Goal: Task Accomplishment & Management: Manage account settings

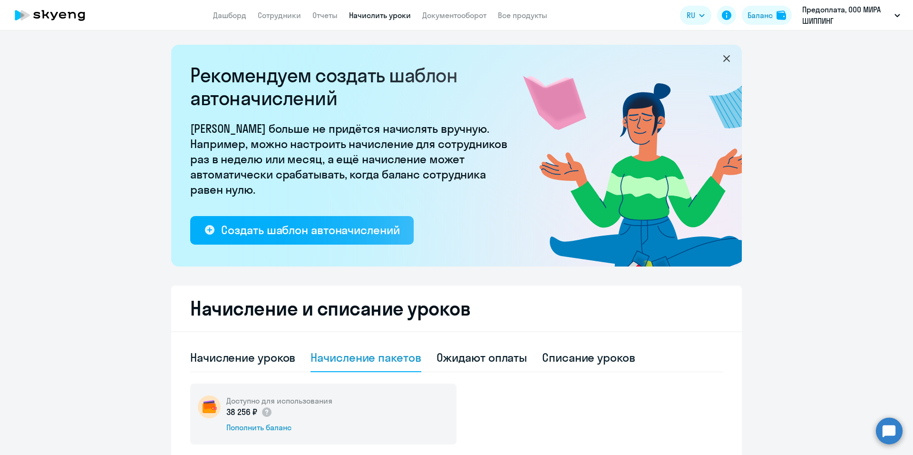
select select "10"
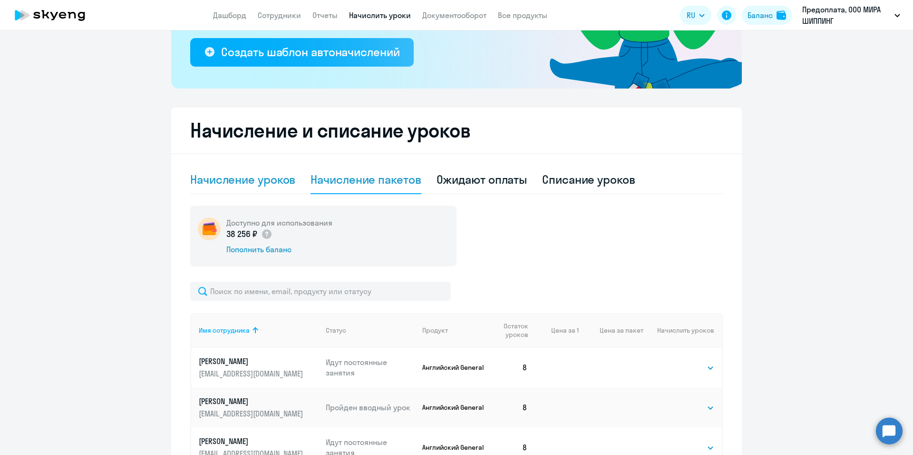
click at [269, 174] on div "Начисление уроков" at bounding box center [242, 179] width 105 height 15
select select "10"
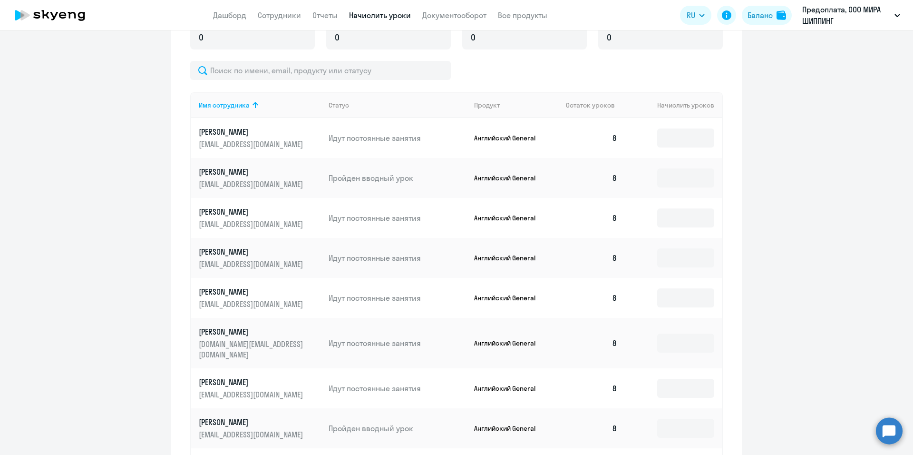
scroll to position [511, 0]
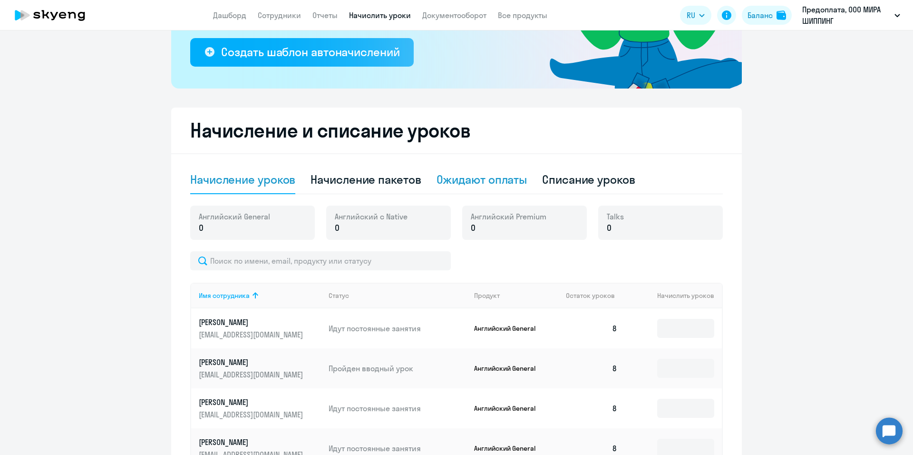
click at [507, 176] on div "Ожидают оплаты" at bounding box center [482, 179] width 91 height 15
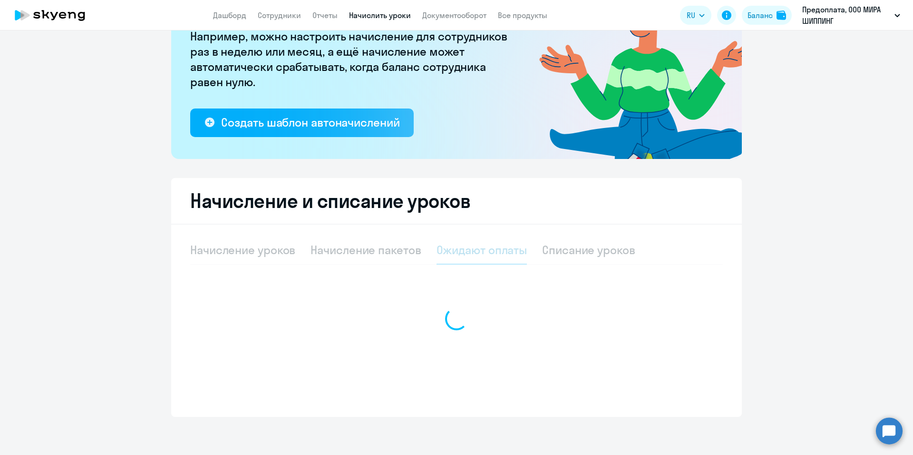
scroll to position [108, 0]
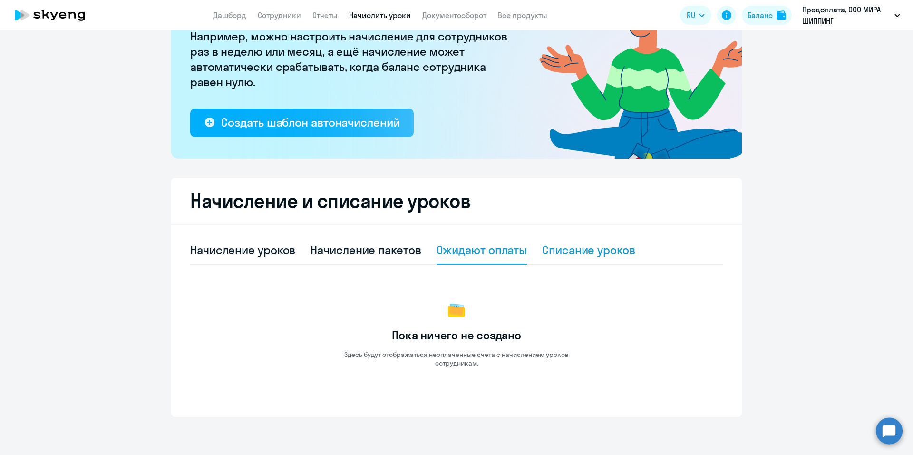
click at [608, 253] on div "Списание уроков" at bounding box center [588, 249] width 93 height 15
select select "10"
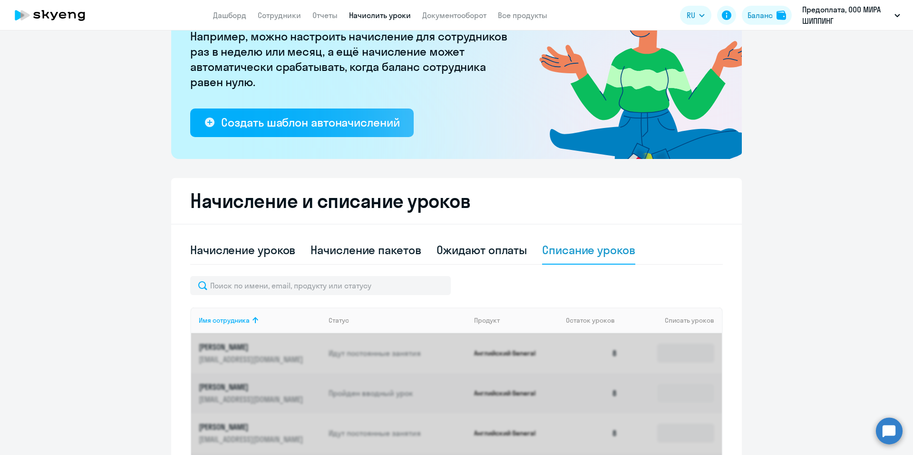
scroll to position [178, 0]
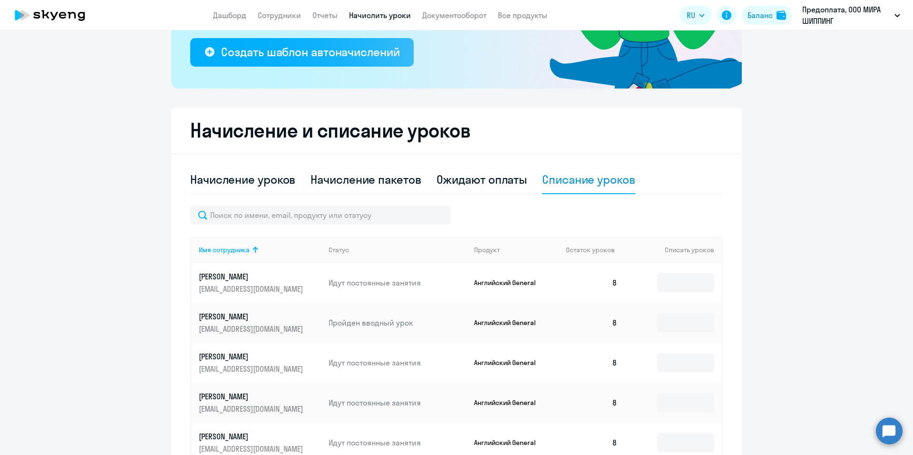
click at [392, 284] on p "Идут постоянные занятия" at bounding box center [398, 282] width 138 height 10
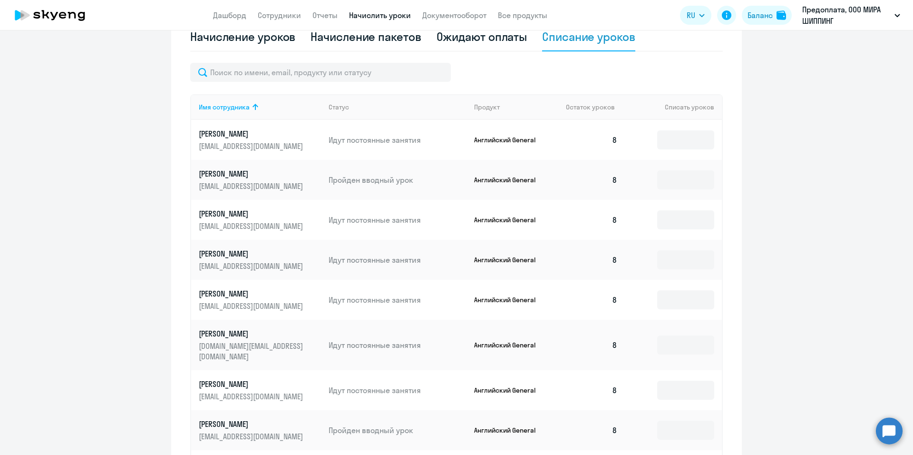
drag, startPoint x: 383, startPoint y: 309, endPoint x: 398, endPoint y: 309, distance: 14.7
click at [383, 309] on td "Идут постоянные занятия" at bounding box center [394, 300] width 146 height 40
click at [689, 299] on input at bounding box center [685, 299] width 57 height 19
click at [782, 302] on ng-component "Рекомендуем создать шаблон автоначислений Уроки больше не придётся начислять вр…" at bounding box center [456, 147] width 913 height 846
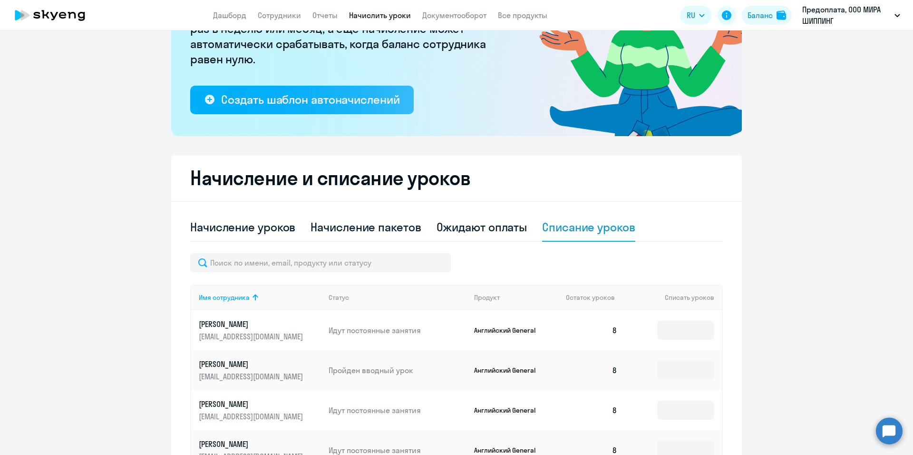
scroll to position [0, 0]
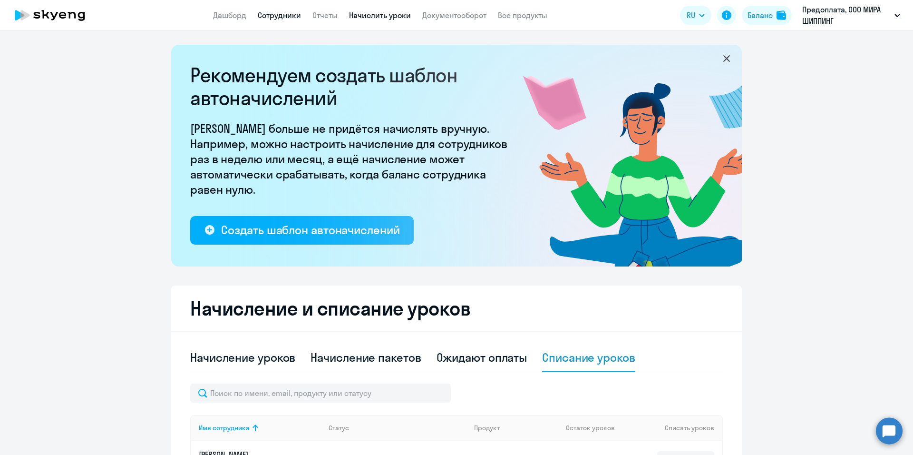
click at [272, 16] on link "Сотрудники" at bounding box center [279, 15] width 43 height 10
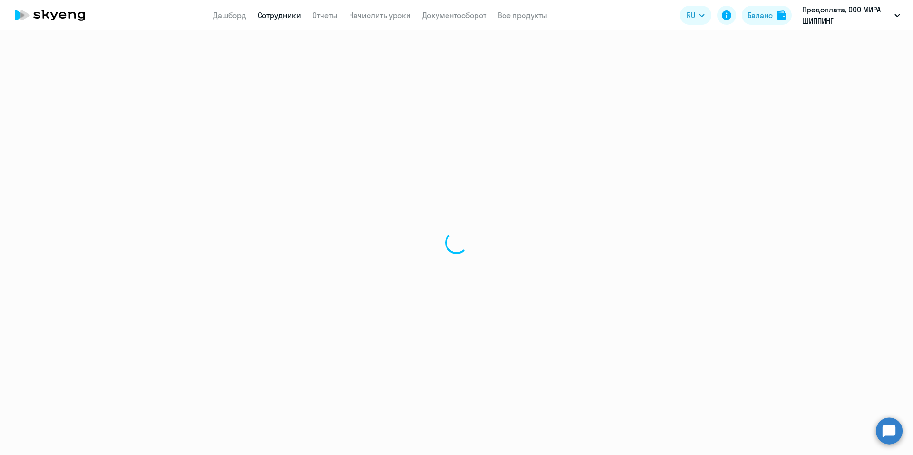
select select "30"
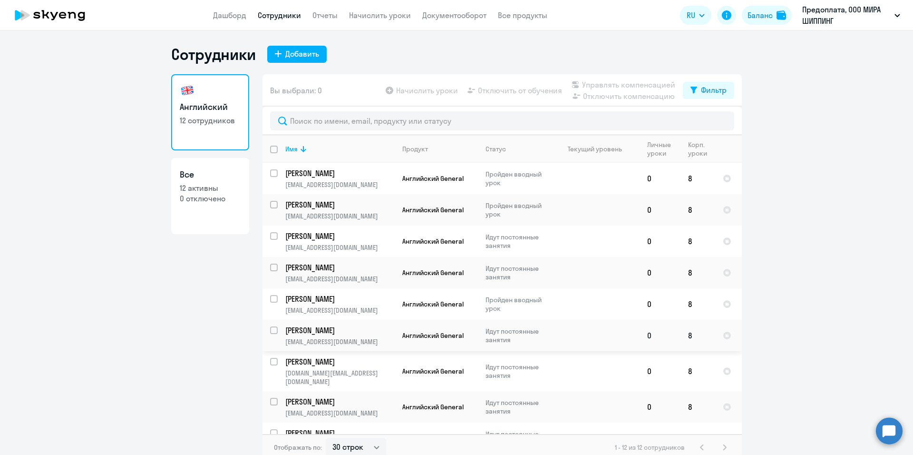
scroll to position [106, 0]
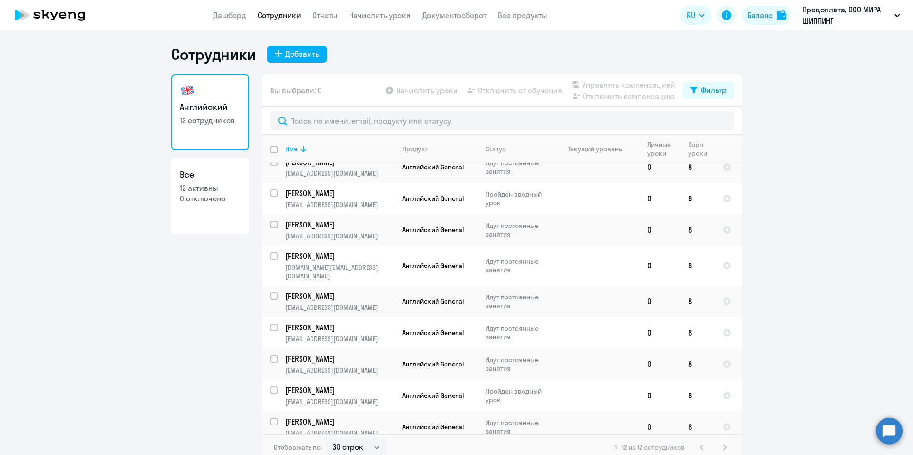
click at [818, 334] on ng-component "Сотрудники Добавить Английский 12 сотрудников Все 12 активны 0 отключено Вы выб…" at bounding box center [456, 253] width 913 height 416
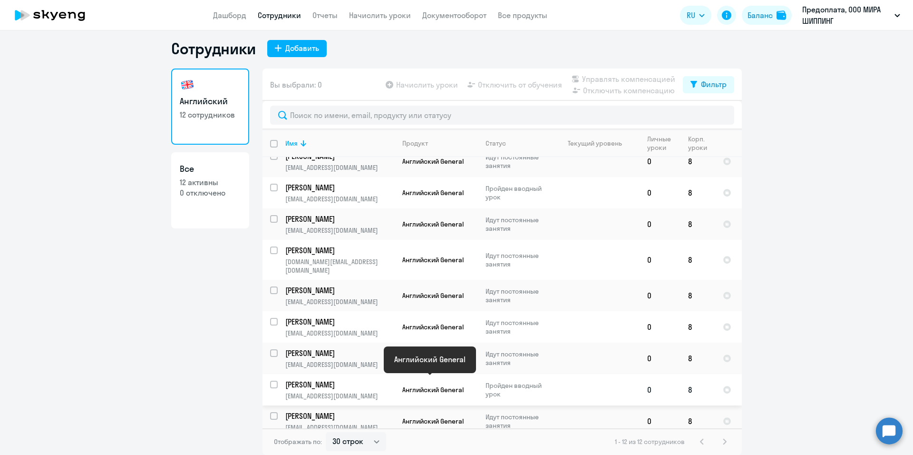
click at [412, 385] on span "Английский General" at bounding box center [432, 389] width 61 height 9
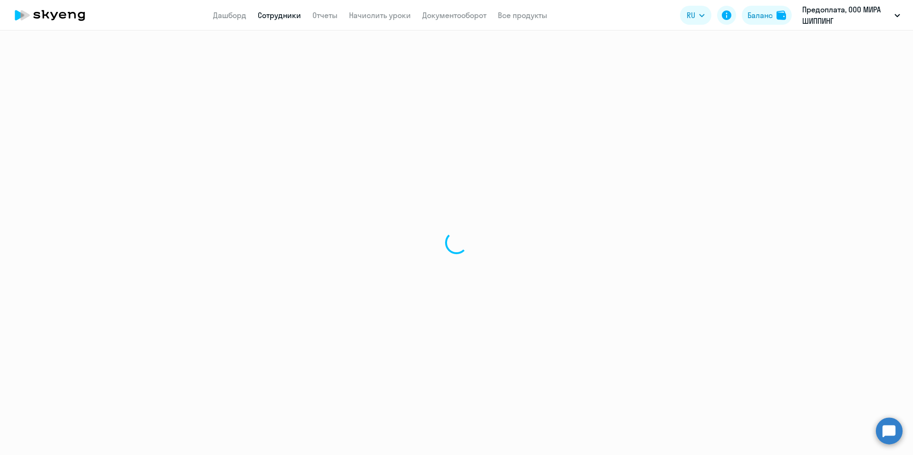
select select "english"
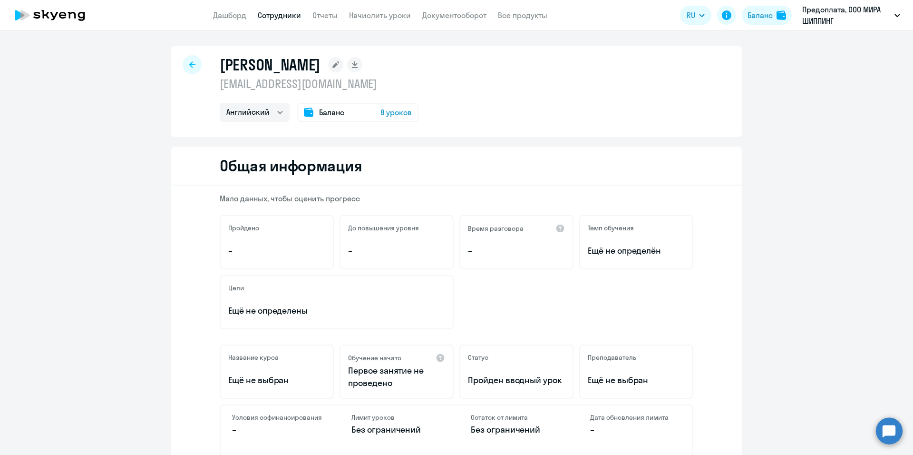
click at [617, 308] on div "Цели Ещё не определены" at bounding box center [457, 302] width 474 height 54
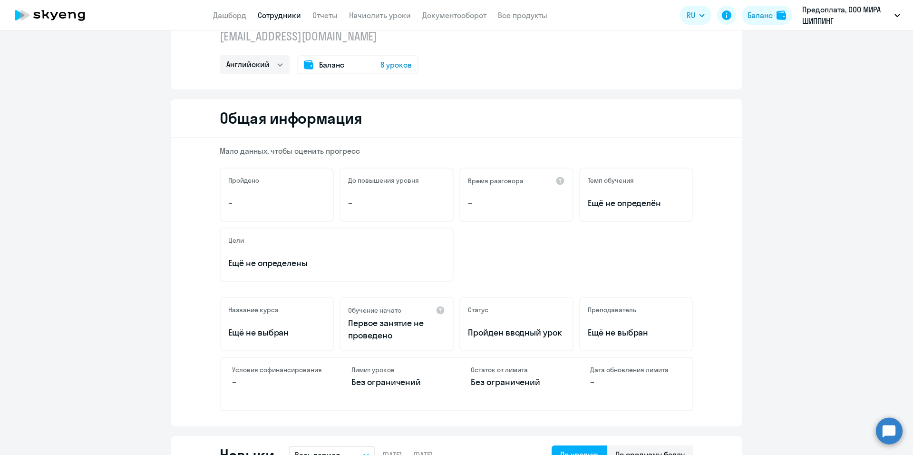
scroll to position [95, 0]
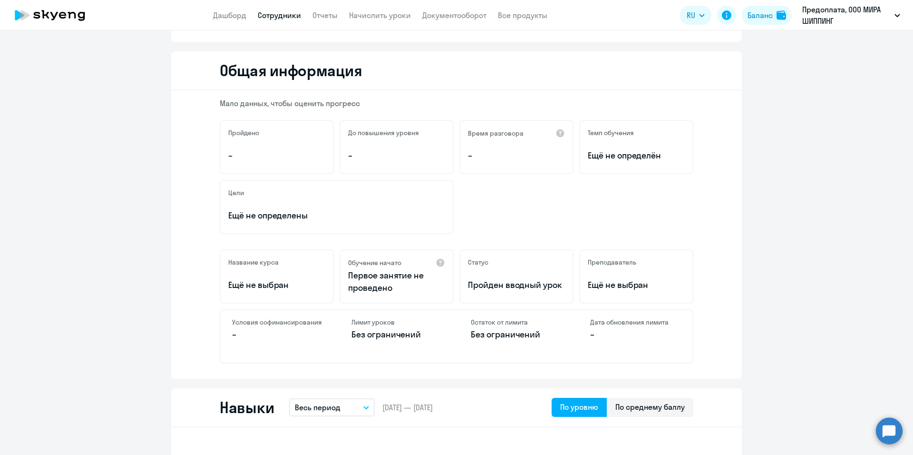
drag, startPoint x: 650, startPoint y: 284, endPoint x: 222, endPoint y: 257, distance: 429.0
click at [222, 257] on div "Название курса Ещё не выбран Обучение начато Первое занятие не проведено Статус…" at bounding box center [457, 276] width 474 height 54
drag, startPoint x: 313, startPoint y: 215, endPoint x: 218, endPoint y: 187, distance: 99.2
click at [220, 187] on div "Цели Ещё не определены" at bounding box center [337, 207] width 234 height 54
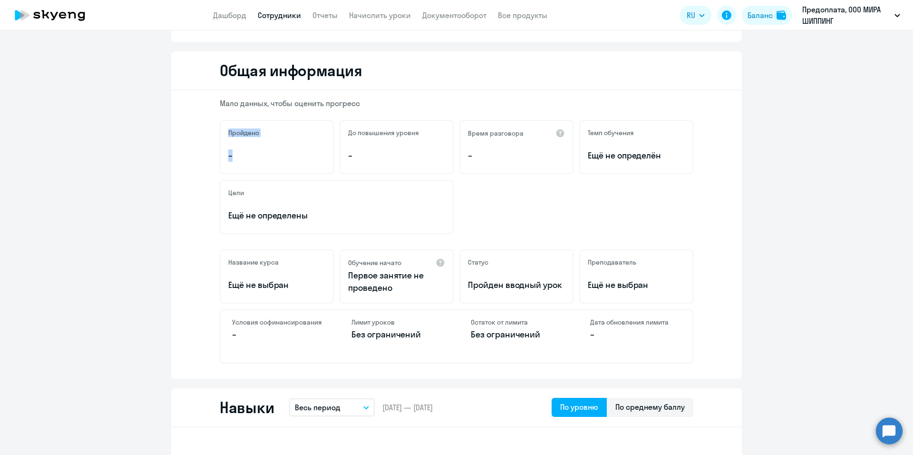
drag, startPoint x: 230, startPoint y: 148, endPoint x: 224, endPoint y: 131, distance: 18.2
click at [224, 131] on div "Пройдено –" at bounding box center [277, 147] width 114 height 54
drag, startPoint x: 360, startPoint y: 158, endPoint x: 338, endPoint y: 133, distance: 33.4
click at [340, 133] on div "До повышения уровня –" at bounding box center [397, 147] width 114 height 54
drag, startPoint x: 475, startPoint y: 157, endPoint x: 461, endPoint y: 133, distance: 27.9
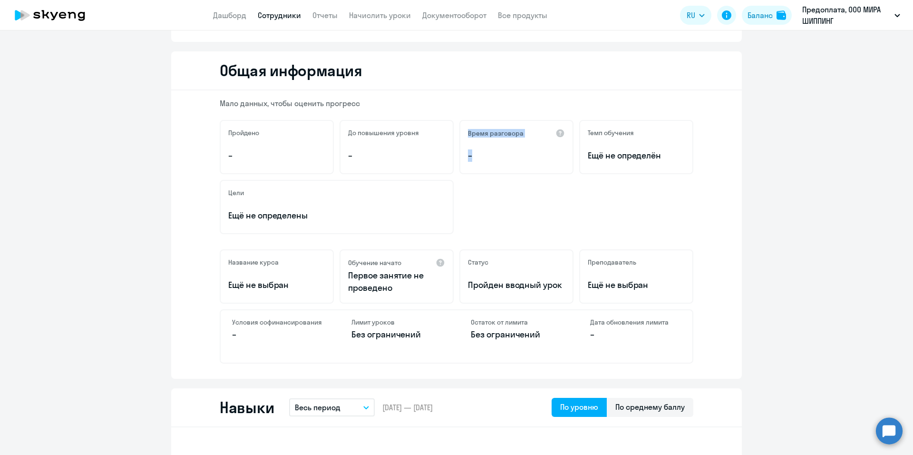
click at [461, 133] on div "Время разговора –" at bounding box center [517, 147] width 114 height 54
drag, startPoint x: 662, startPoint y: 154, endPoint x: 584, endPoint y: 126, distance: 83.4
click at [584, 126] on div "Темп обучения Ещё не определён" at bounding box center [636, 147] width 114 height 54
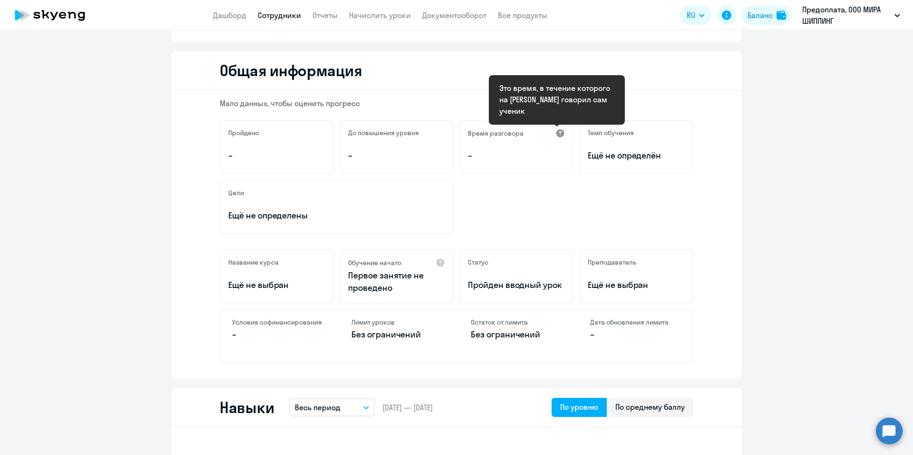
click at [557, 132] on div at bounding box center [561, 133] width 10 height 10
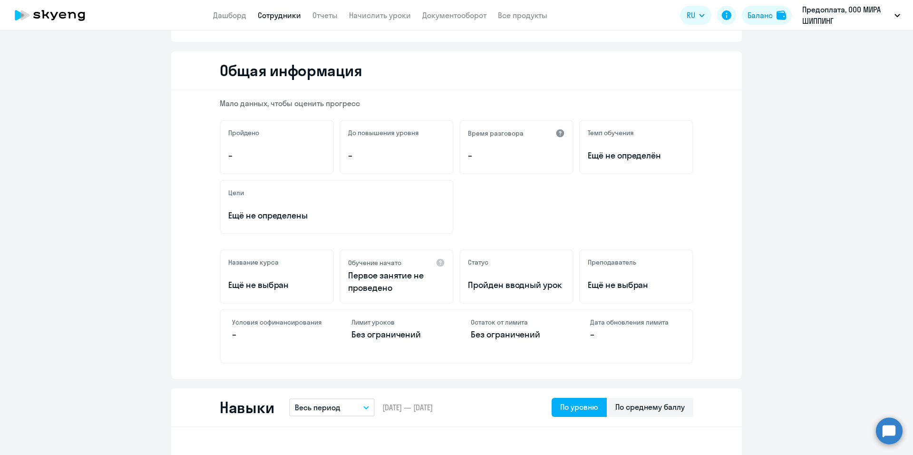
click at [558, 133] on div at bounding box center [561, 133] width 10 height 10
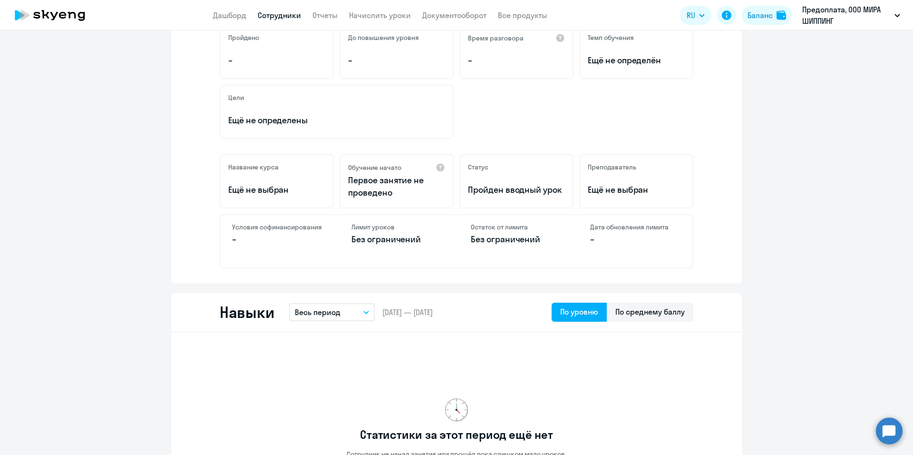
scroll to position [0, 0]
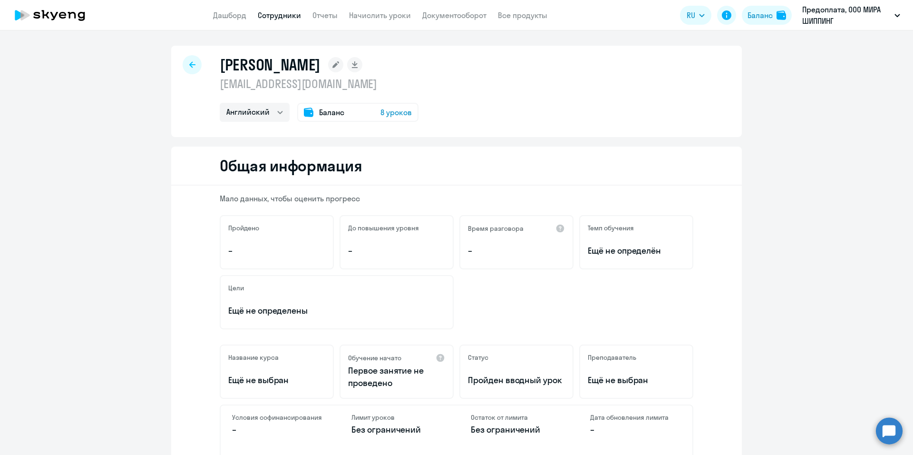
click at [183, 64] on div at bounding box center [192, 64] width 19 height 19
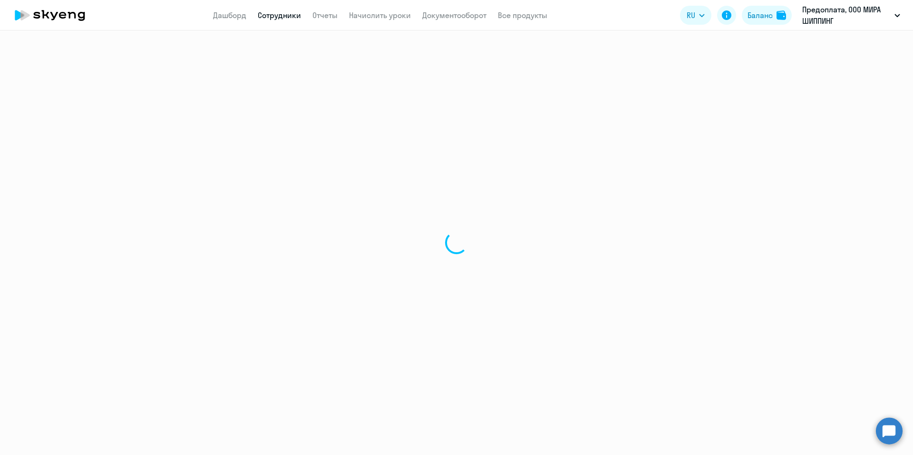
select select "30"
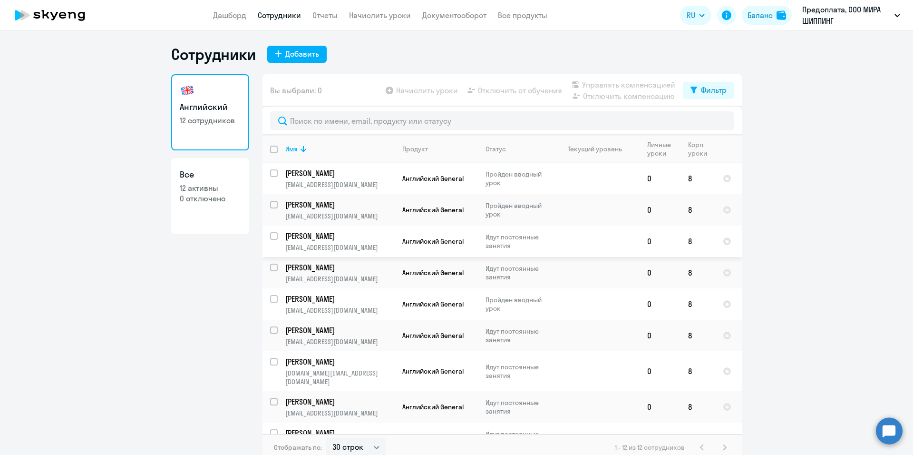
scroll to position [106, 0]
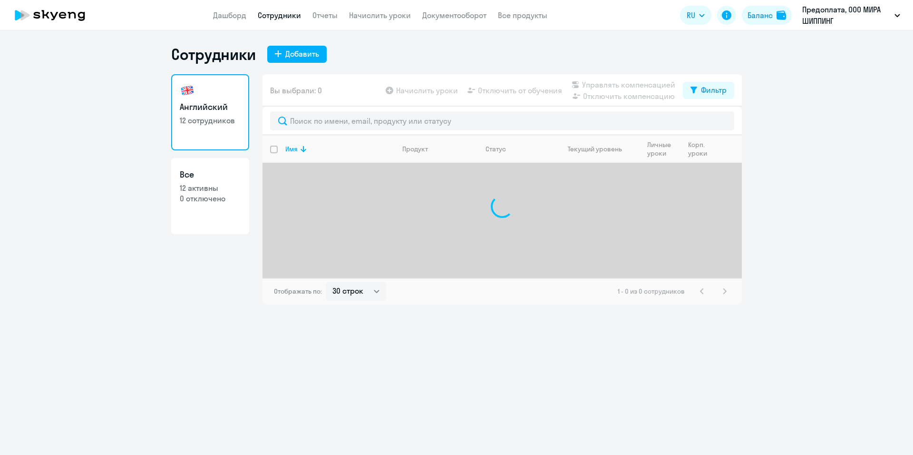
select select "30"
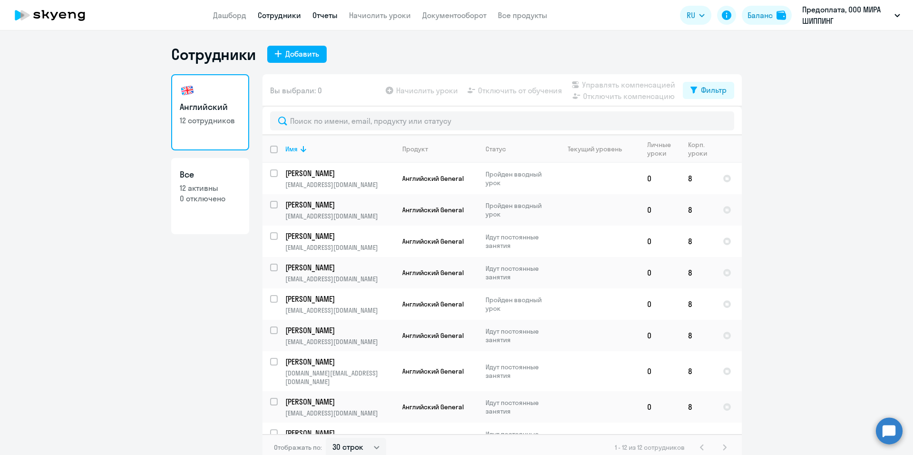
click at [325, 19] on link "Отчеты" at bounding box center [325, 15] width 25 height 10
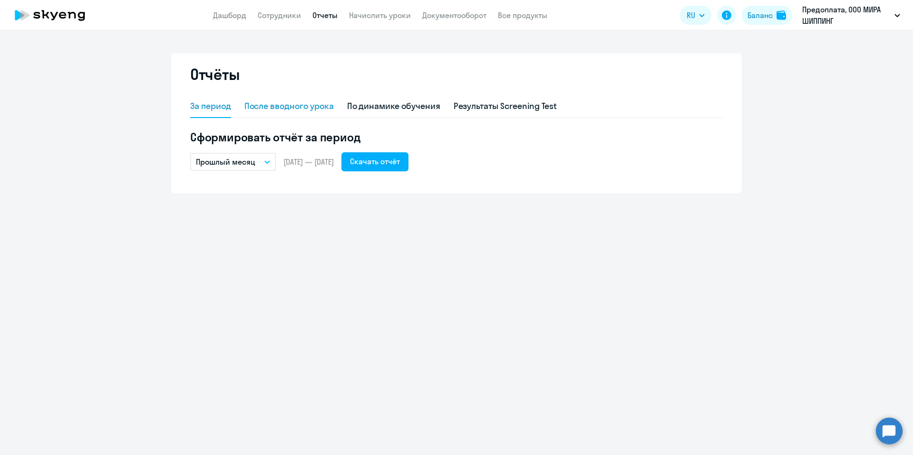
click at [306, 109] on div "После вводного урока" at bounding box center [289, 106] width 89 height 12
select select "10"
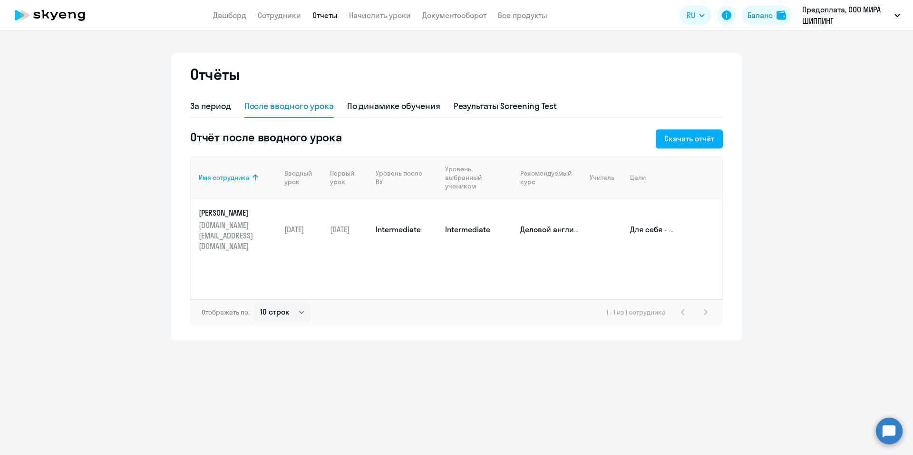
drag, startPoint x: 496, startPoint y: 217, endPoint x: 440, endPoint y: 218, distance: 55.7
click at [440, 218] on td "Intermediate" at bounding box center [475, 229] width 75 height 61
click at [197, 106] on div "За период" at bounding box center [210, 106] width 41 height 12
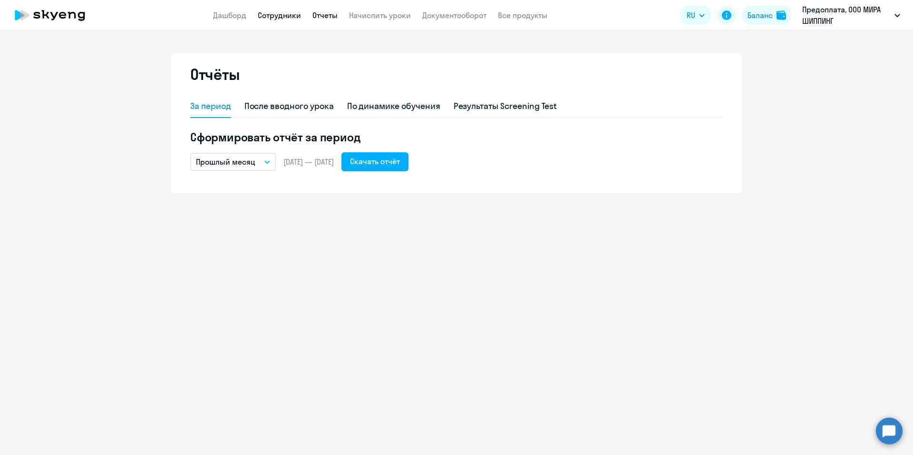
click at [266, 18] on link "Сотрудники" at bounding box center [279, 15] width 43 height 10
select select "30"
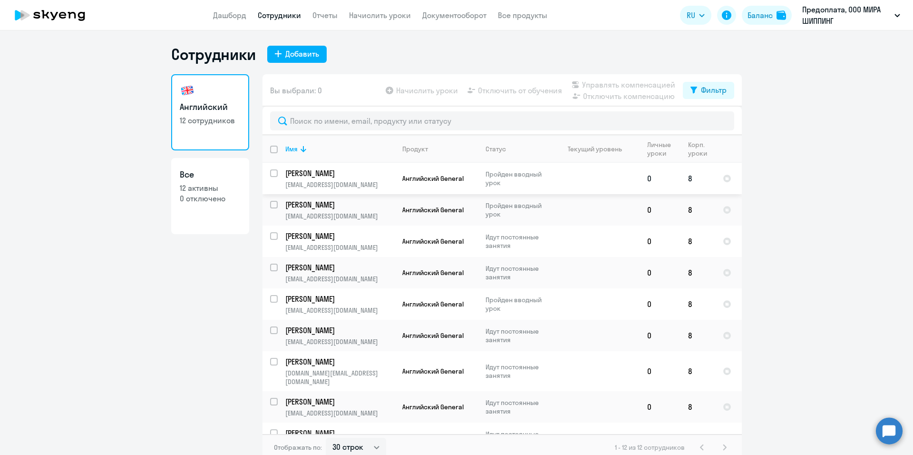
click at [270, 175] on input "select row 42358059" at bounding box center [279, 178] width 19 height 19
checkbox input "true"
click at [270, 206] on input "select row 42358095" at bounding box center [279, 210] width 19 height 19
checkbox input "true"
click at [270, 236] on input "select row 42358087" at bounding box center [279, 241] width 19 height 19
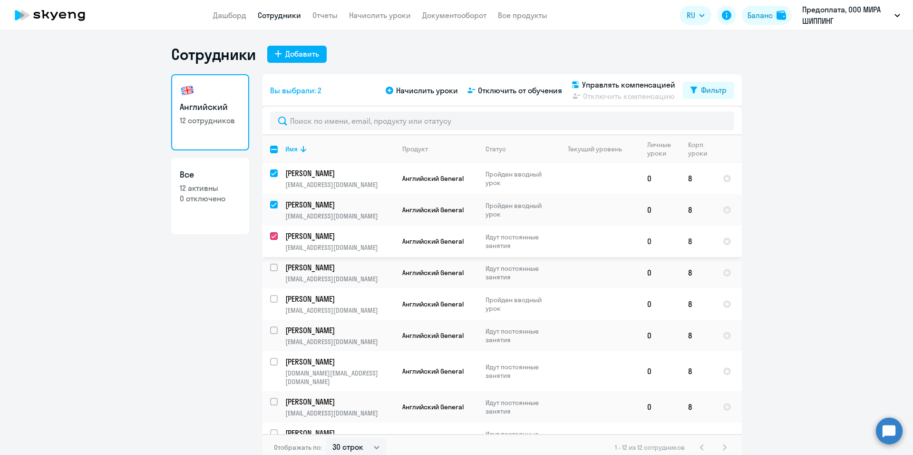
checkbox input "true"
click at [270, 268] on input "select row 42358063" at bounding box center [279, 273] width 19 height 19
checkbox input "true"
click at [270, 302] on input "select row 42358073" at bounding box center [279, 304] width 19 height 19
checkbox input "true"
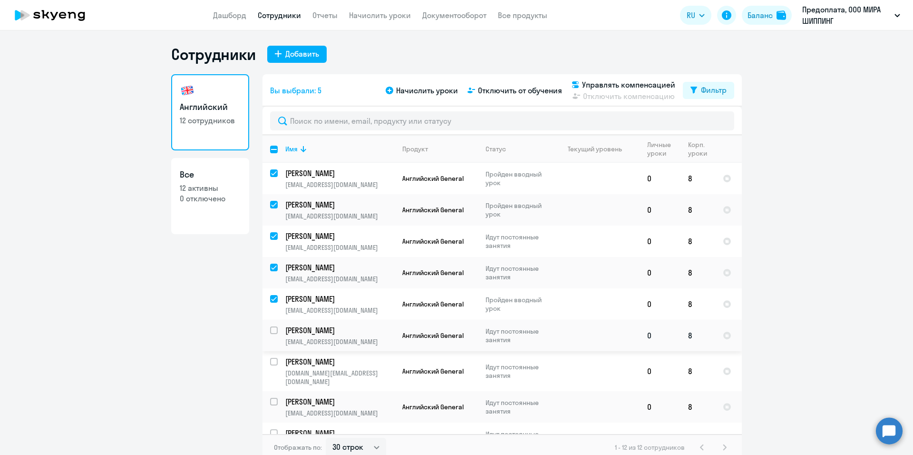
click at [270, 332] on input "select row 42358097" at bounding box center [279, 335] width 19 height 19
checkbox input "true"
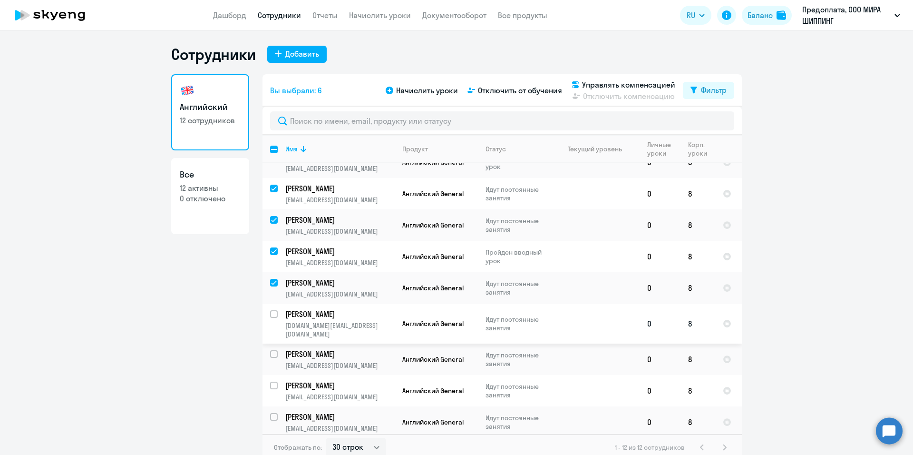
click at [270, 314] on input "select row 37886394" at bounding box center [279, 319] width 19 height 19
checkbox input "true"
click at [270, 350] on input "select row 42358092" at bounding box center [279, 359] width 19 height 19
checkbox input "true"
click at [270, 382] on input "select row 42358088" at bounding box center [279, 391] width 19 height 19
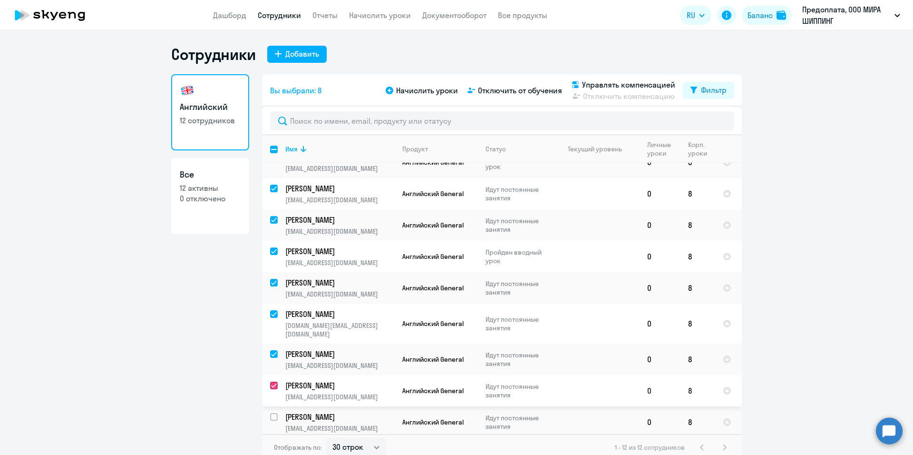
checkbox input "true"
click at [278, 409] on td "[PERSON_NAME] [EMAIL_ADDRESS][DOMAIN_NAME]" at bounding box center [336, 421] width 117 height 31
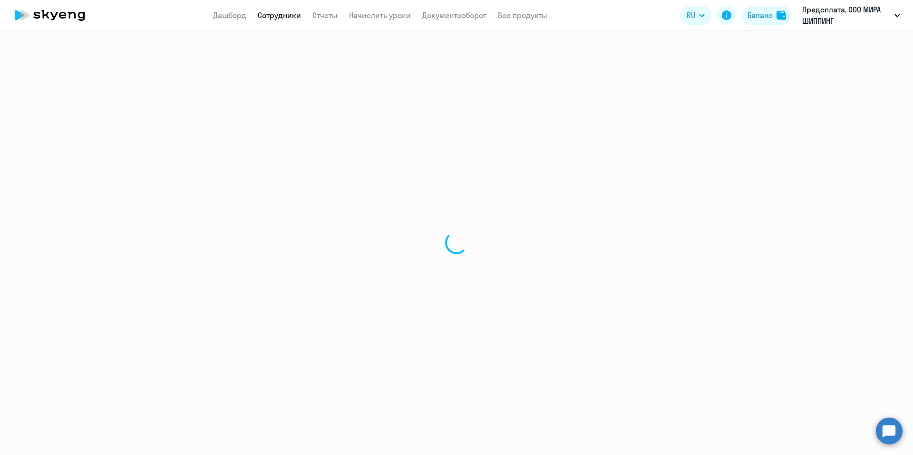
select select "english"
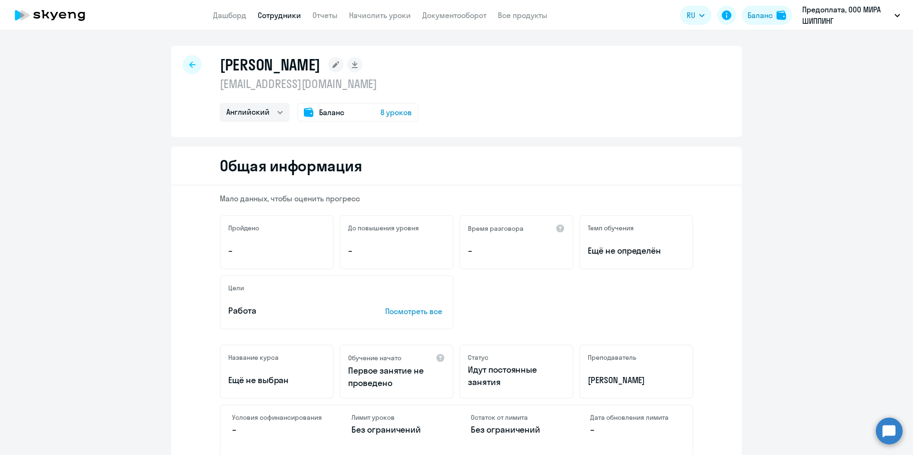
scroll to position [143, 0]
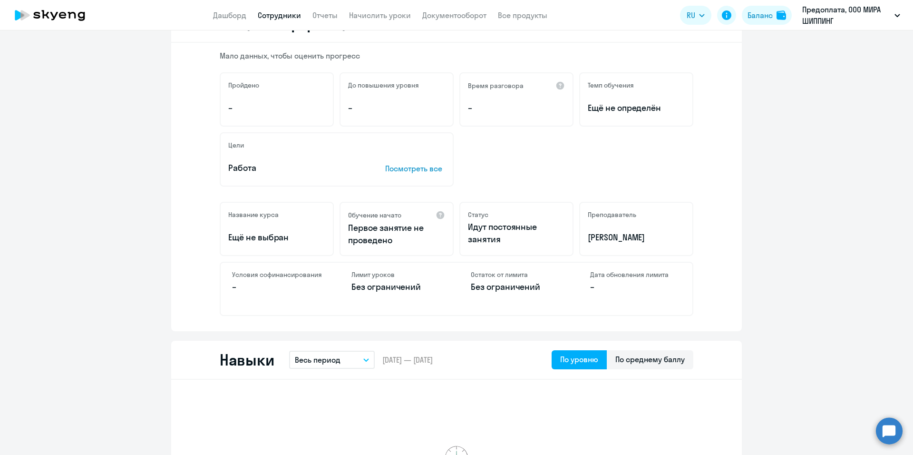
click at [404, 217] on div "Обучение начато" at bounding box center [396, 215] width 97 height 10
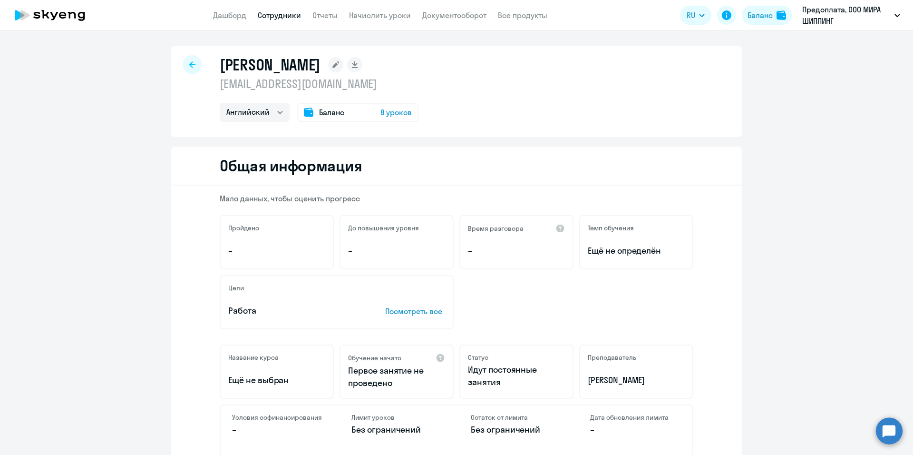
click at [189, 63] on icon at bounding box center [192, 64] width 6 height 7
select select "30"
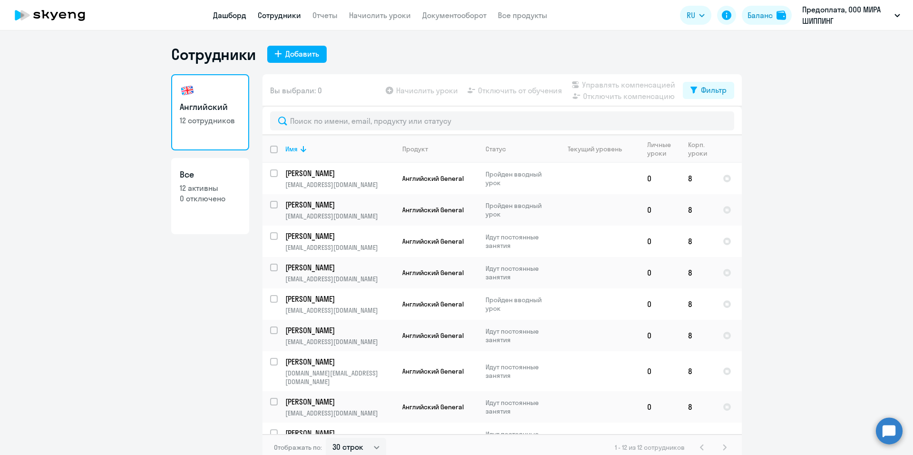
click at [235, 17] on link "Дашборд" at bounding box center [229, 15] width 33 height 10
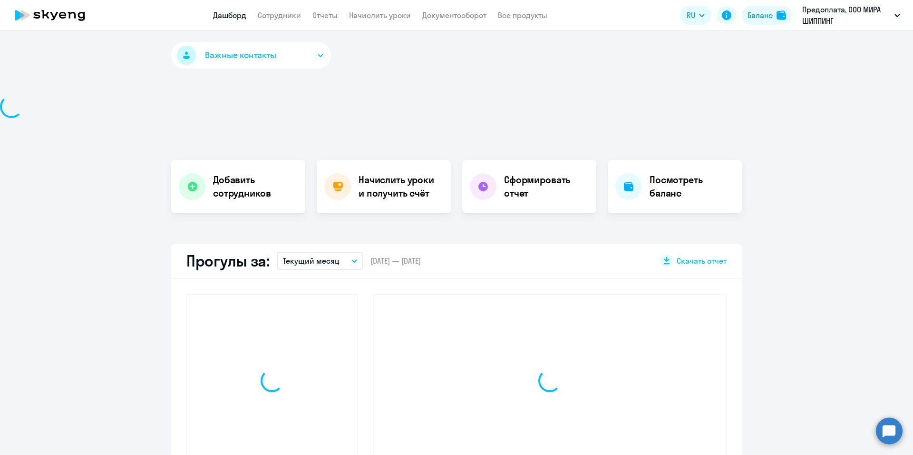
select select "30"
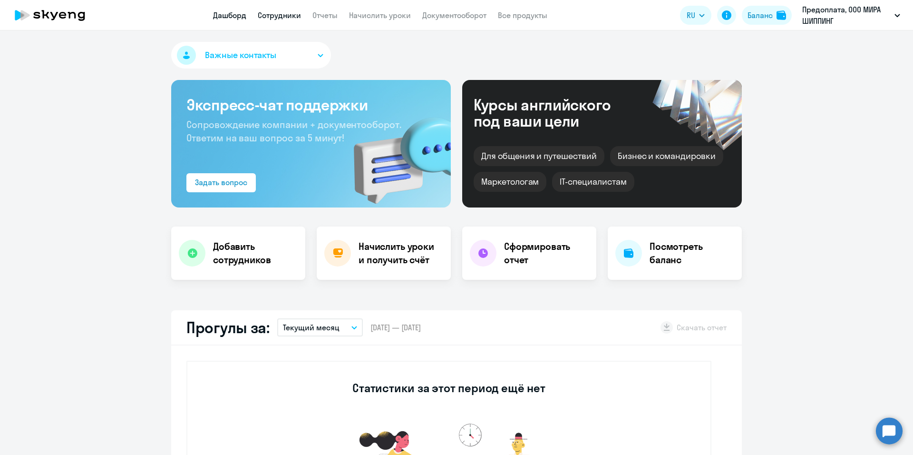
click at [280, 13] on link "Сотрудники" at bounding box center [279, 15] width 43 height 10
select select "30"
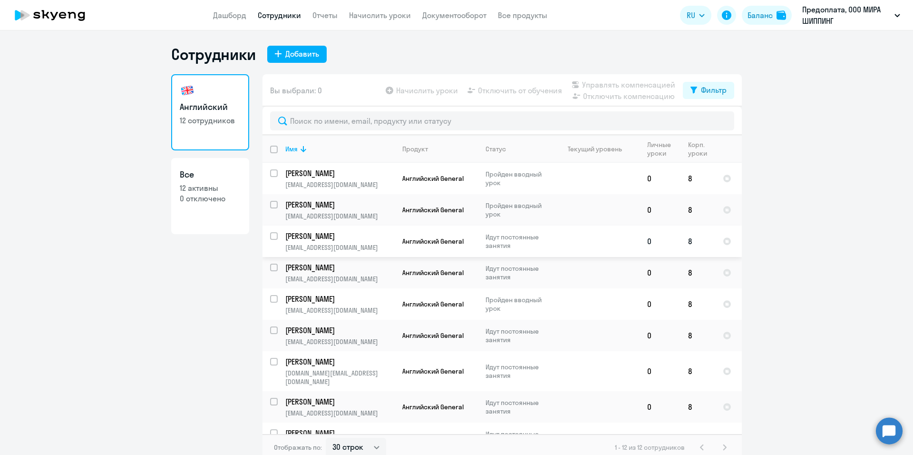
scroll to position [48, 0]
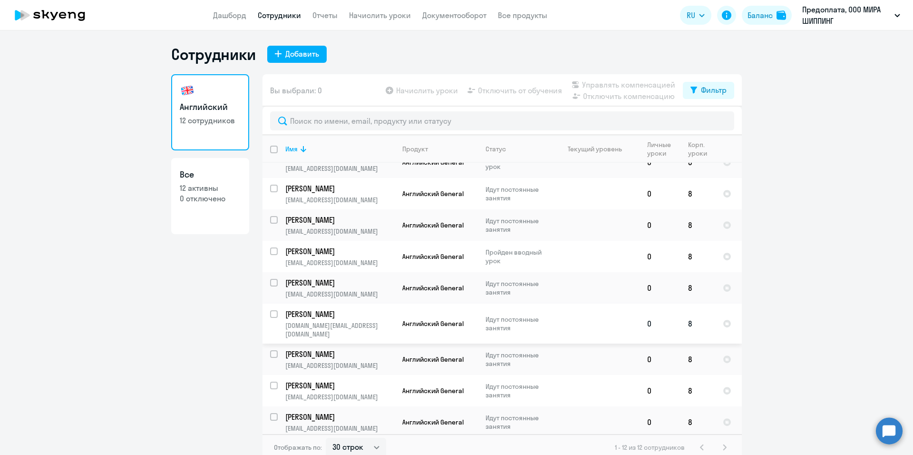
click at [357, 317] on p "[PERSON_NAME]" at bounding box center [339, 314] width 108 height 10
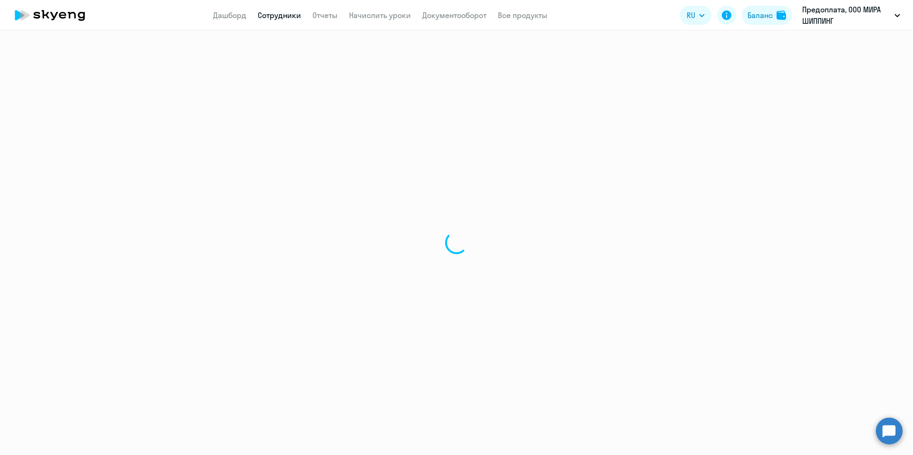
select select "english"
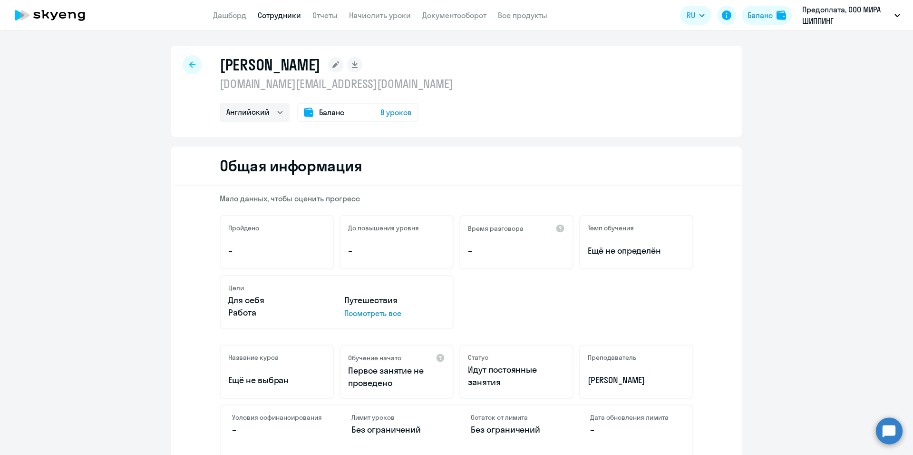
click at [339, 65] on icon at bounding box center [336, 64] width 7 height 7
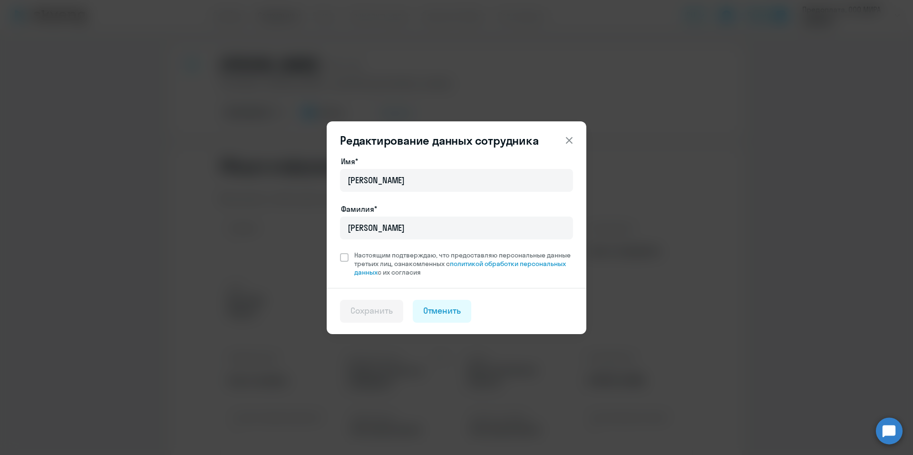
click at [338, 257] on div "Имя* [PERSON_NAME]* [PERSON_NAME] Настоящим подтверждаю, что предоставляю персо…" at bounding box center [457, 222] width 260 height 132
click at [342, 255] on span at bounding box center [344, 257] width 9 height 9
click at [340, 251] on input "Настоящим подтверждаю, что предоставляю персональные данные третьих лиц, ознако…" at bounding box center [340, 250] width 0 height 0
checkbox input "true"
click at [377, 311] on div "Сохранить" at bounding box center [372, 310] width 42 height 12
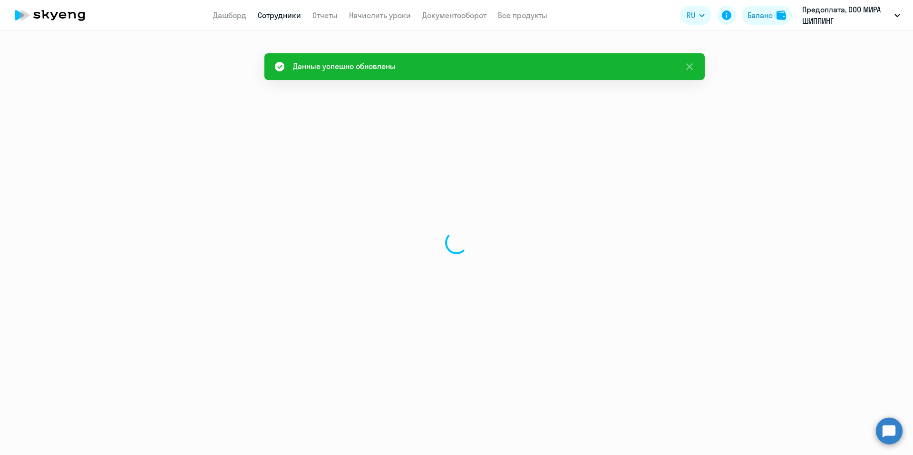
select select "english"
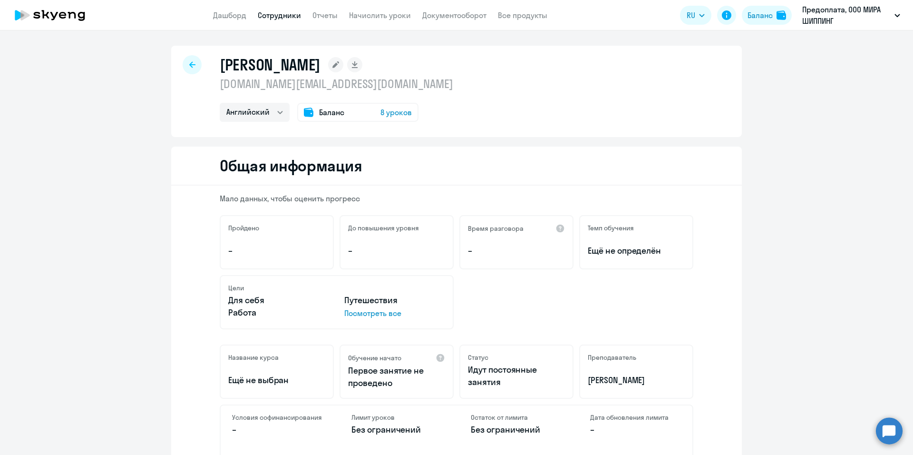
click at [189, 67] on icon at bounding box center [192, 64] width 6 height 7
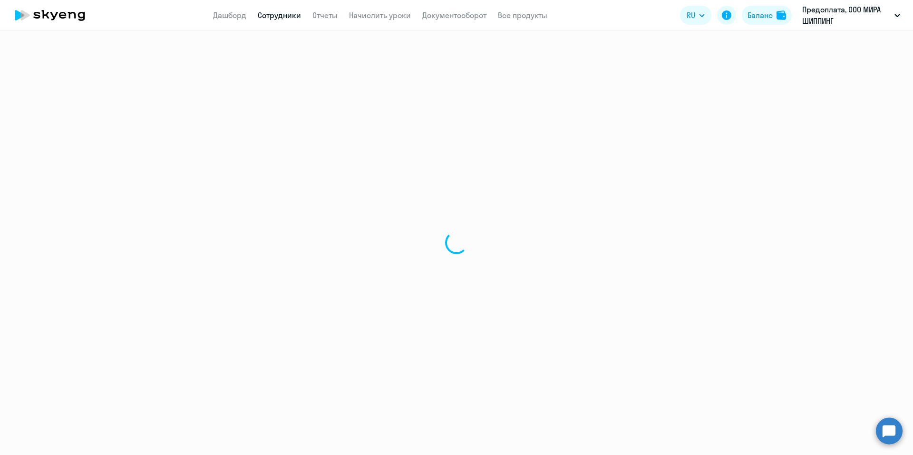
select select "30"
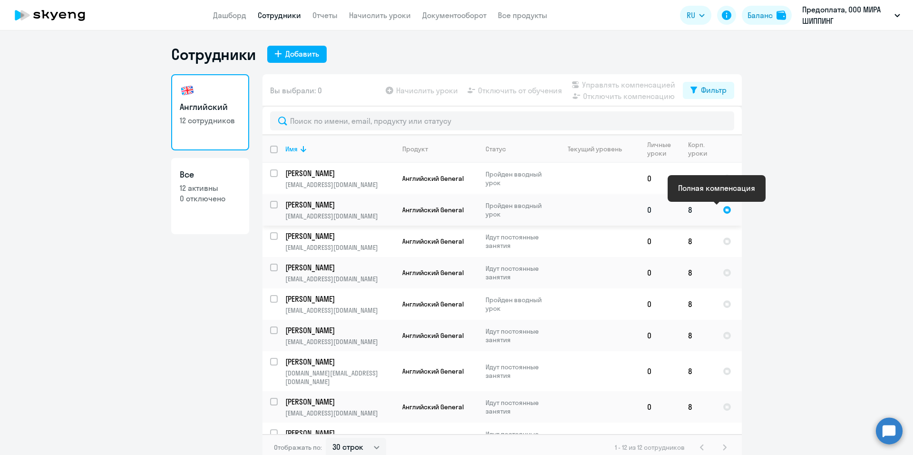
scroll to position [106, 0]
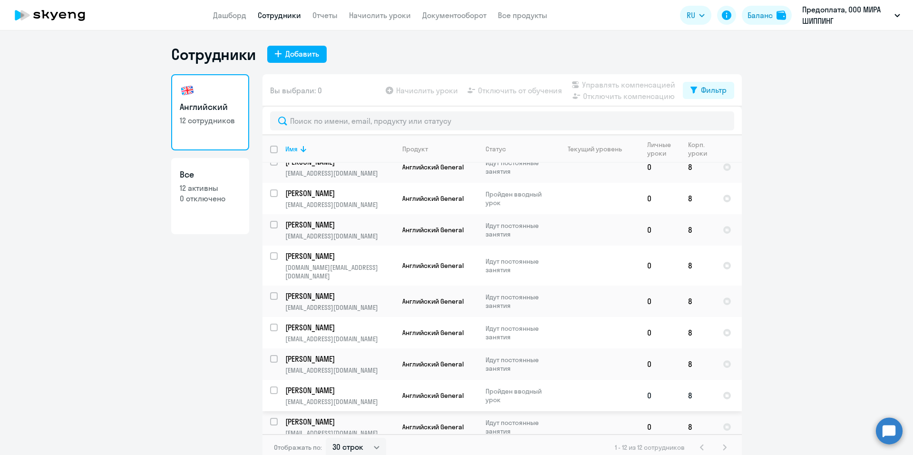
click at [451, 391] on span "Английский General" at bounding box center [432, 395] width 61 height 9
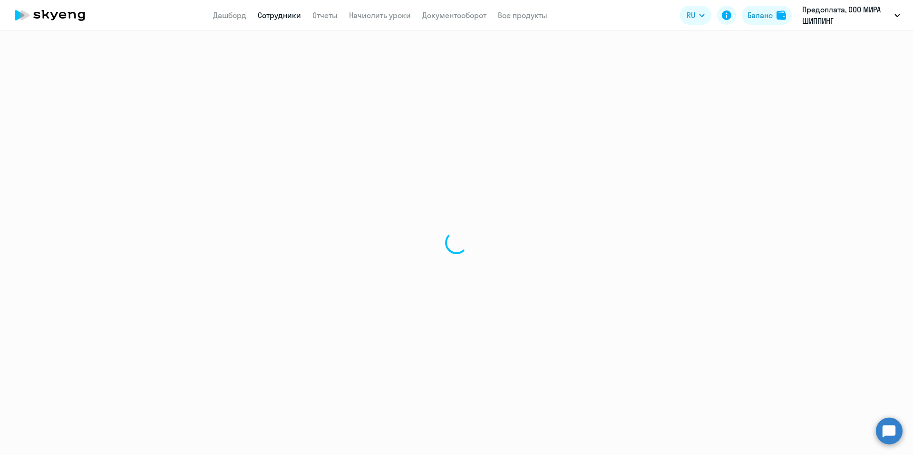
select select "english"
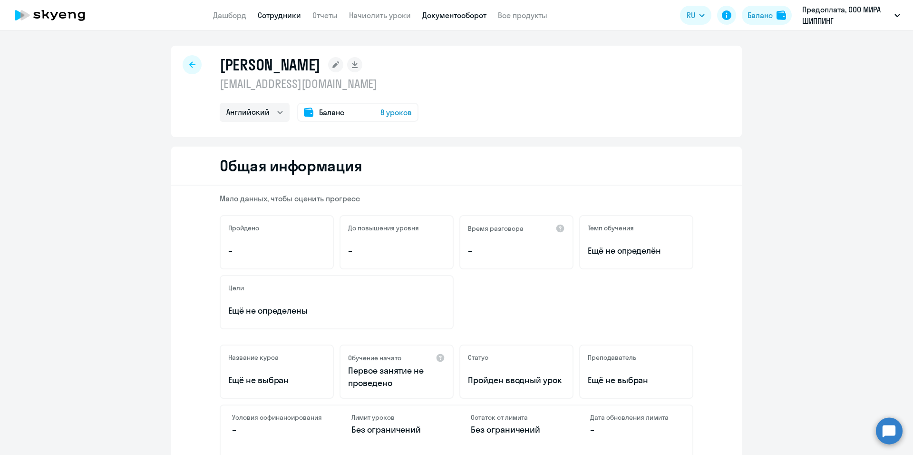
click at [438, 17] on link "Документооборот" at bounding box center [454, 15] width 64 height 10
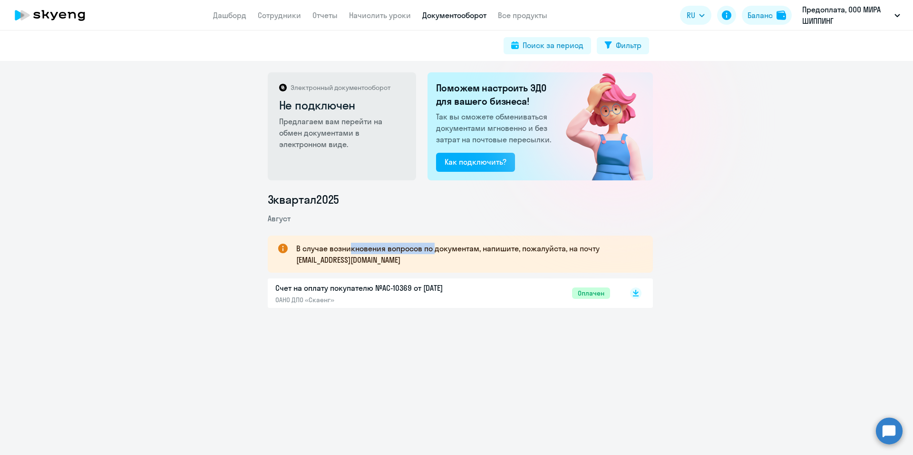
drag, startPoint x: 346, startPoint y: 248, endPoint x: 432, endPoint y: 248, distance: 86.1
click at [432, 248] on p "В случае возникновения вопросов по документам, напишите, пожалуйста, на почту […" at bounding box center [466, 254] width 340 height 23
click at [592, 294] on span "Оплачен" at bounding box center [591, 292] width 38 height 11
click at [526, 17] on link "Все продукты" at bounding box center [522, 15] width 49 height 10
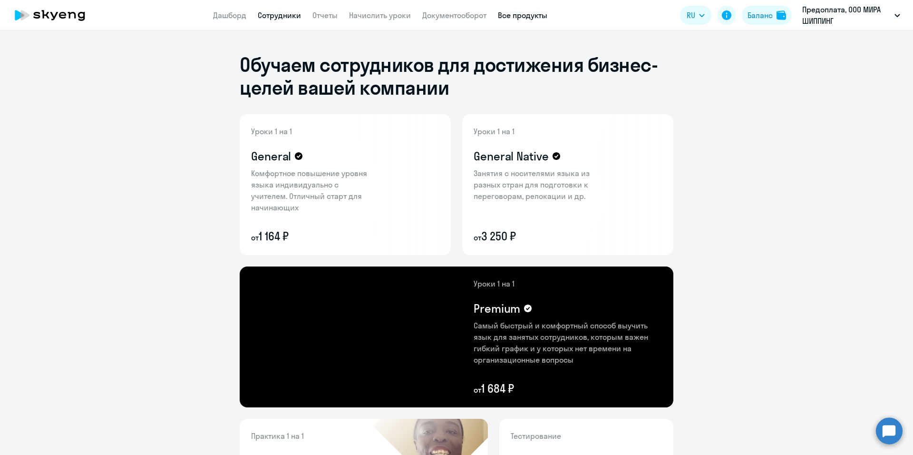
click at [264, 18] on link "Сотрудники" at bounding box center [279, 15] width 43 height 10
select select "30"
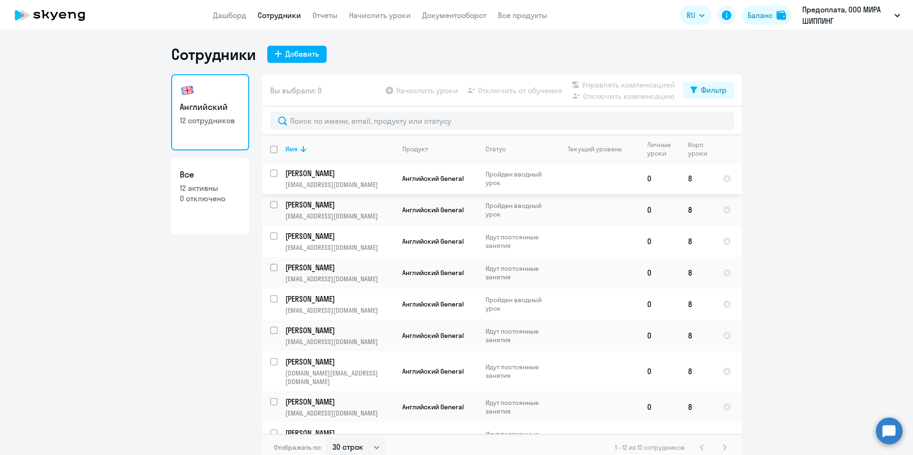
click at [495, 177] on p "Пройден вводный урок" at bounding box center [518, 178] width 65 height 17
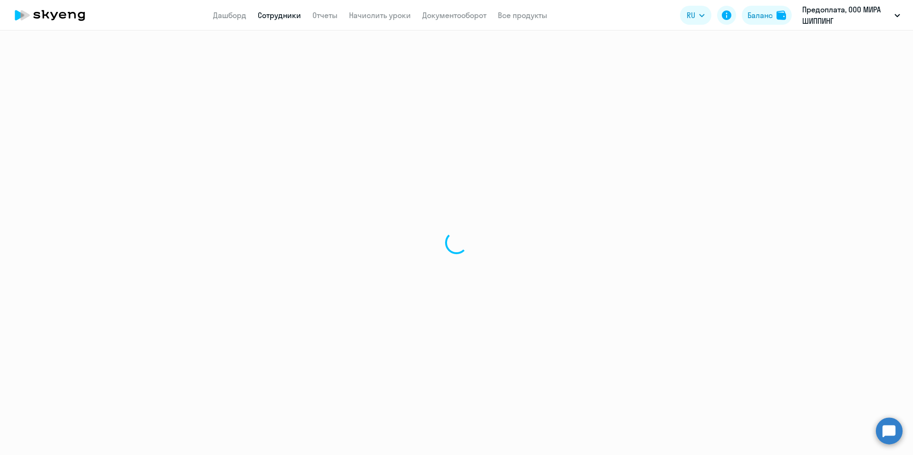
select select "english"
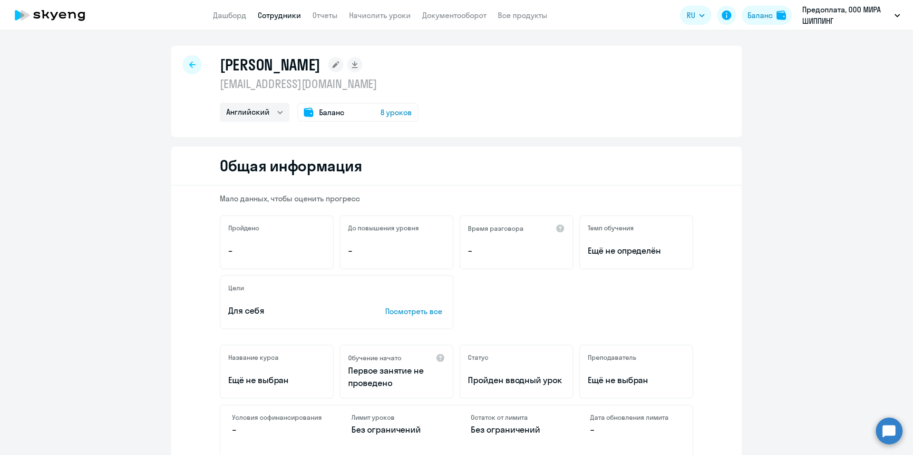
click at [184, 67] on div at bounding box center [192, 64] width 19 height 19
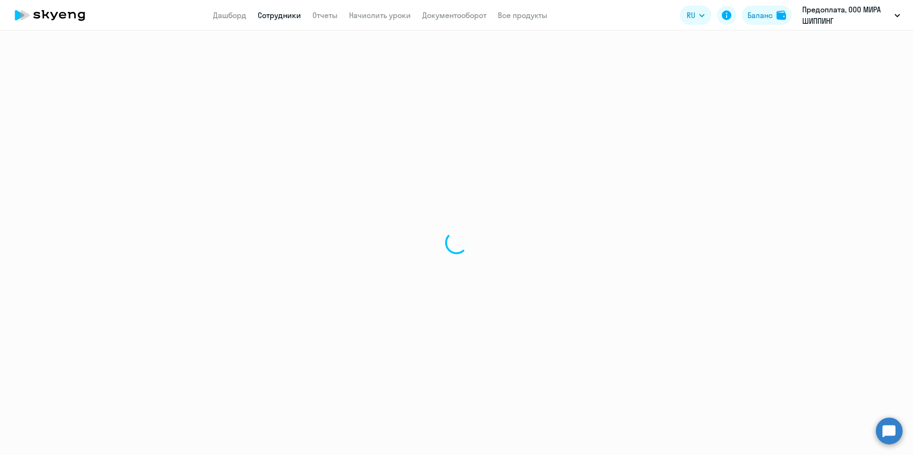
select select "30"
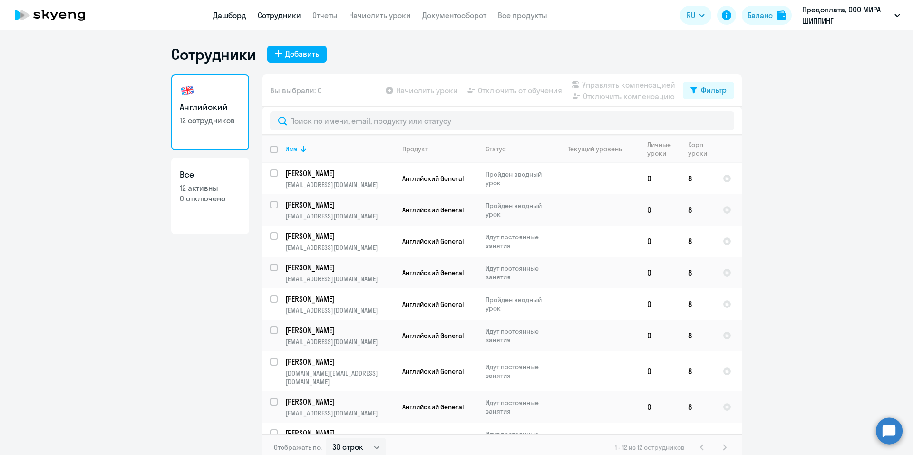
click at [235, 15] on link "Дашборд" at bounding box center [229, 15] width 33 height 10
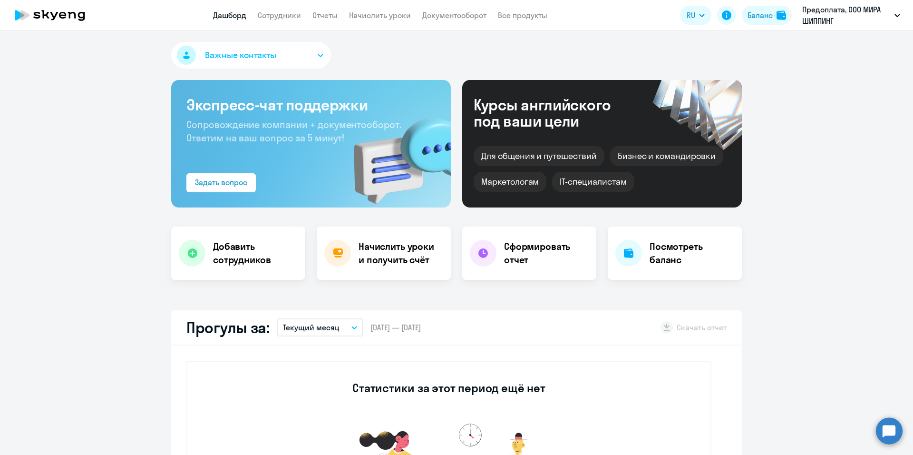
select select "30"
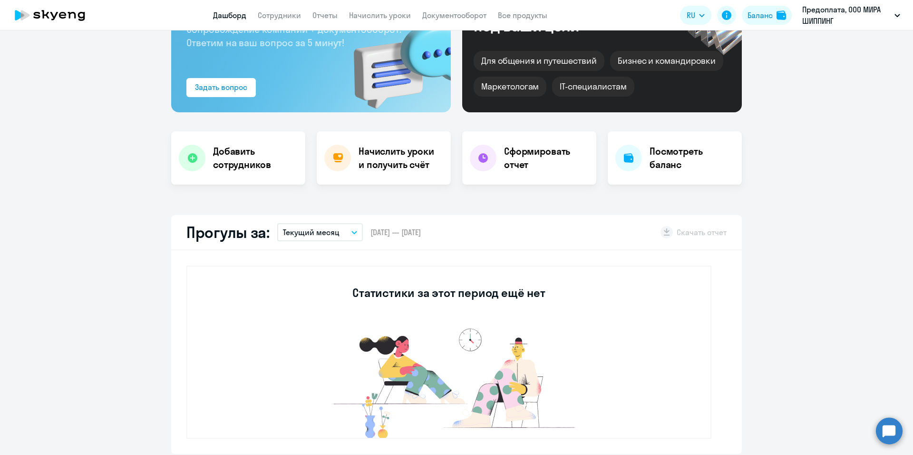
scroll to position [48, 0]
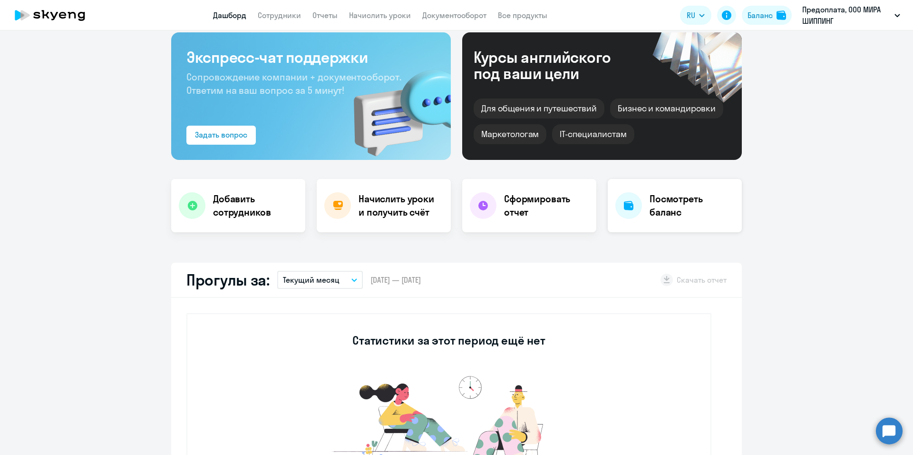
click at [661, 206] on h4 "Посмотреть баланс" at bounding box center [692, 205] width 85 height 27
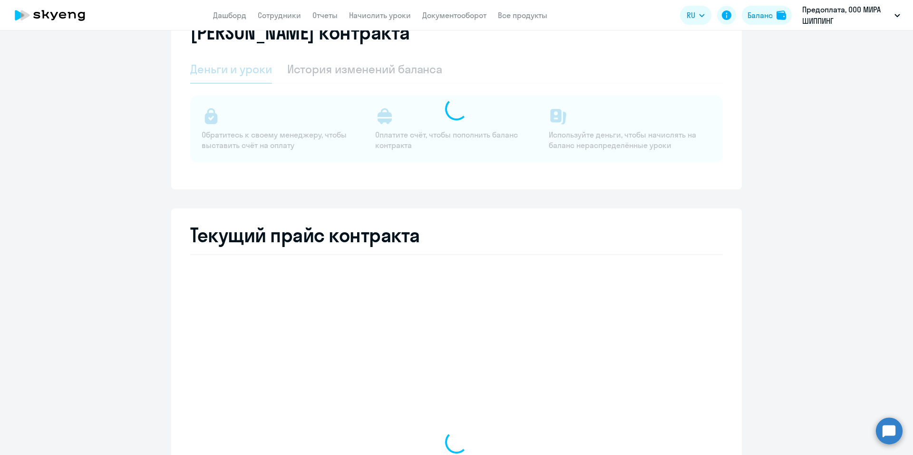
select select "english_adult_not_native_speaker"
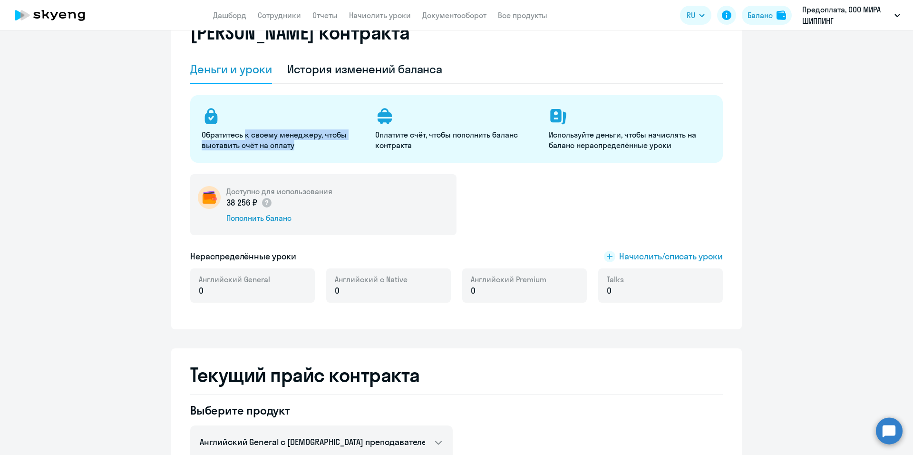
drag, startPoint x: 280, startPoint y: 131, endPoint x: 311, endPoint y: 145, distance: 34.3
click at [311, 145] on p "Обратитесь к своему менеджеру, чтобы выставить счёт на оплату" at bounding box center [283, 139] width 162 height 21
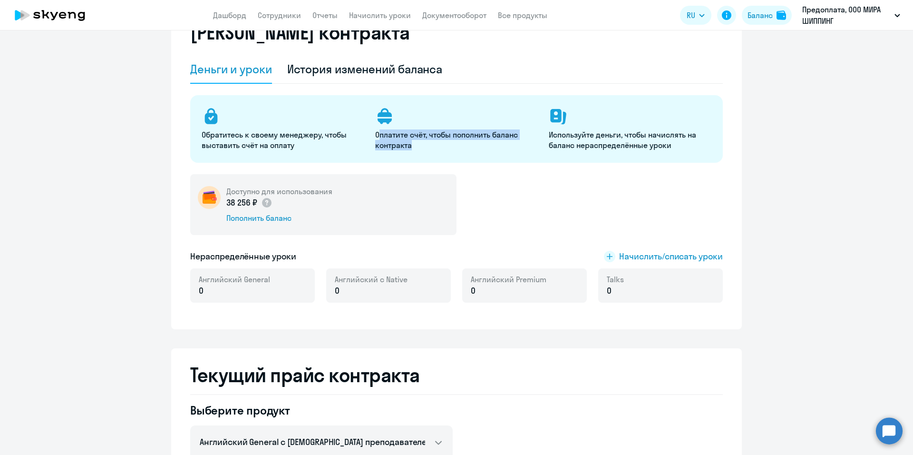
drag, startPoint x: 376, startPoint y: 134, endPoint x: 432, endPoint y: 142, distance: 56.8
click at [432, 142] on p "Оплатите счёт, чтобы пополнить баланс контракта" at bounding box center [456, 139] width 162 height 21
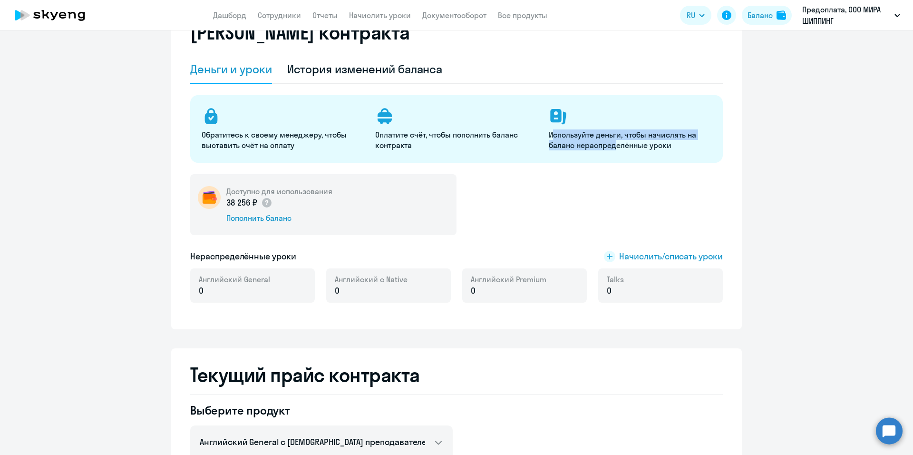
drag, startPoint x: 606, startPoint y: 140, endPoint x: 615, endPoint y: 143, distance: 10.1
click at [615, 143] on p "Используйте деньги, чтобы начислять на баланс нераспределённые уроки" at bounding box center [630, 139] width 162 height 21
click at [565, 210] on div "Доступно для использования 38 256 ₽ Пополнить баланс" at bounding box center [456, 204] width 533 height 61
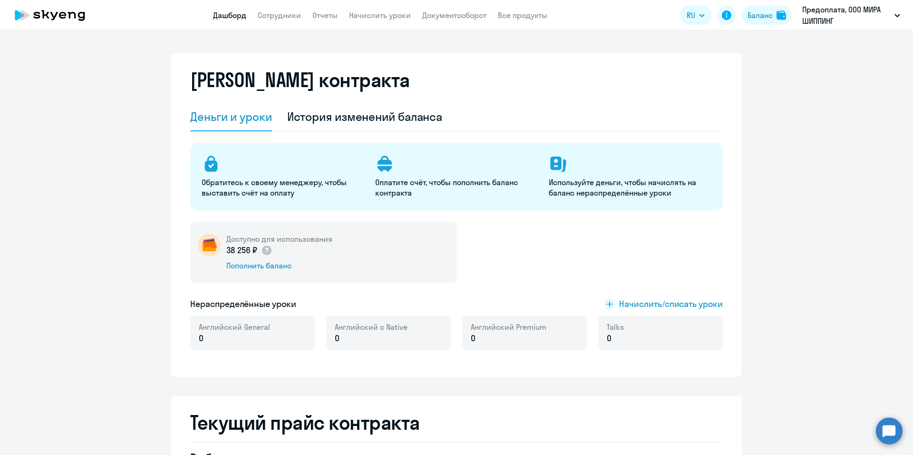
click at [231, 17] on link "Дашборд" at bounding box center [229, 15] width 33 height 10
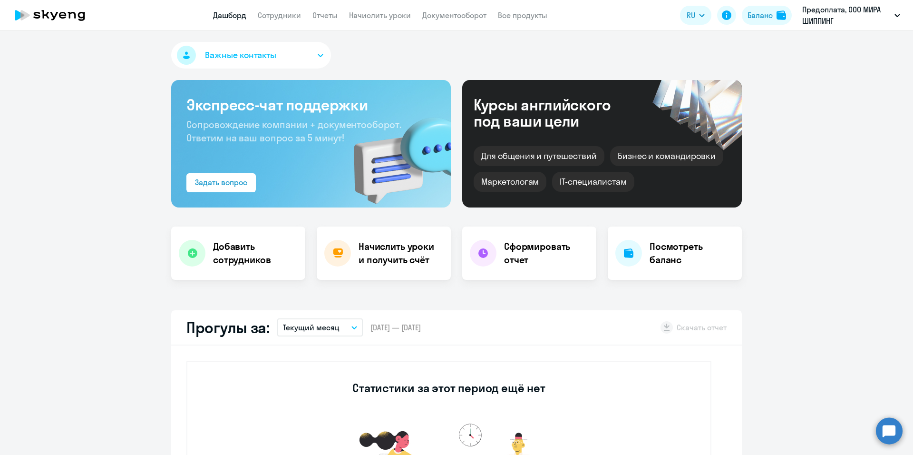
select select "30"
click at [242, 256] on h4 "Добавить сотрудников" at bounding box center [255, 253] width 85 height 27
select select "english_adult_not_native_speaker"
select select "3"
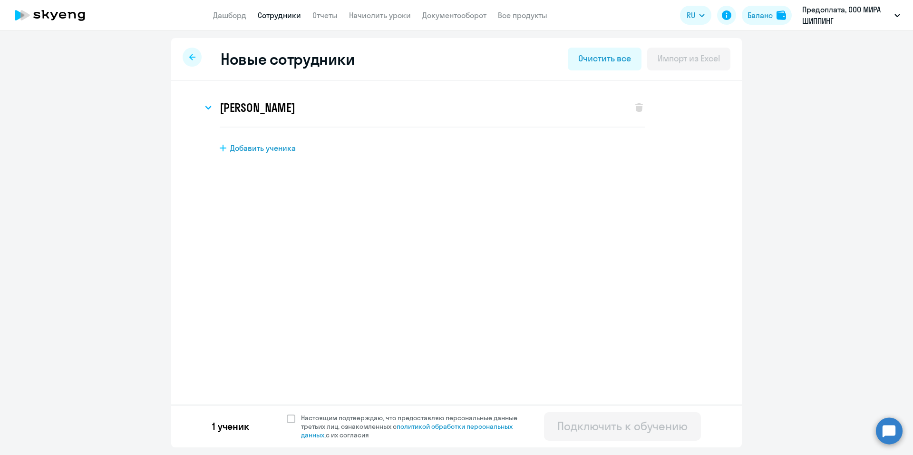
click at [266, 149] on span "Добавить ученика" at bounding box center [263, 148] width 66 height 10
select select "english_adult_not_native_speaker"
select select "3"
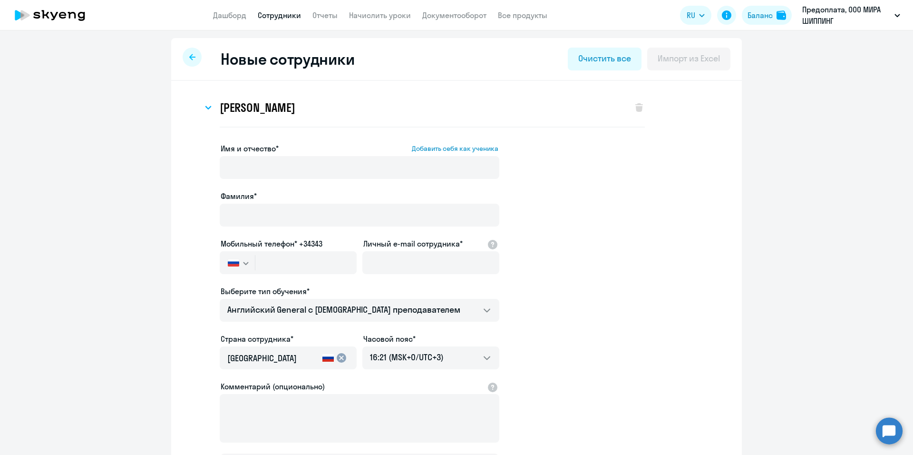
click at [193, 58] on div at bounding box center [192, 57] width 19 height 19
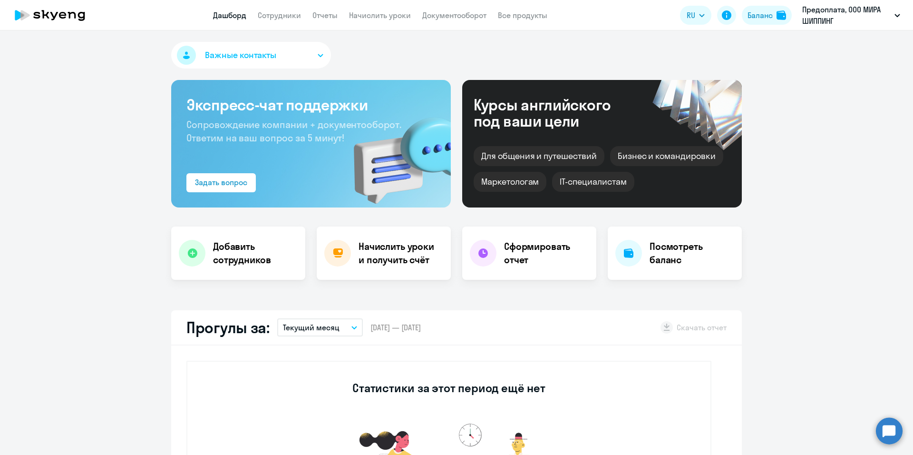
select select "30"
click at [278, 18] on link "Сотрудники" at bounding box center [279, 15] width 43 height 10
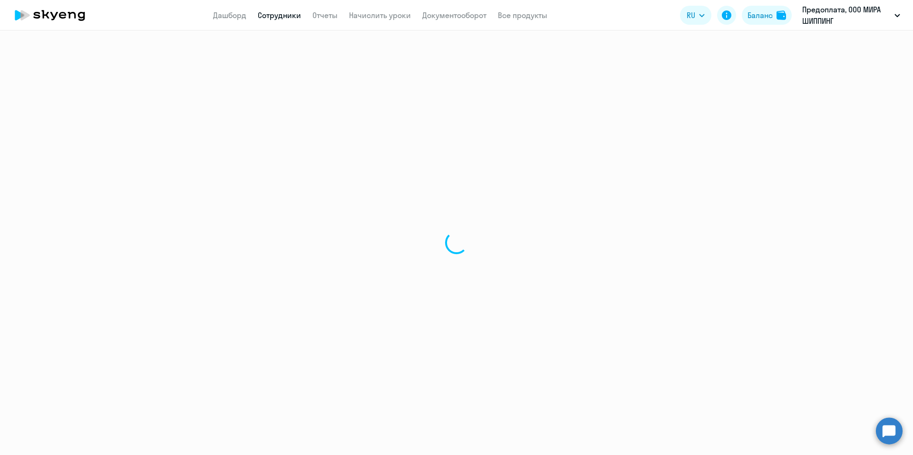
select select "30"
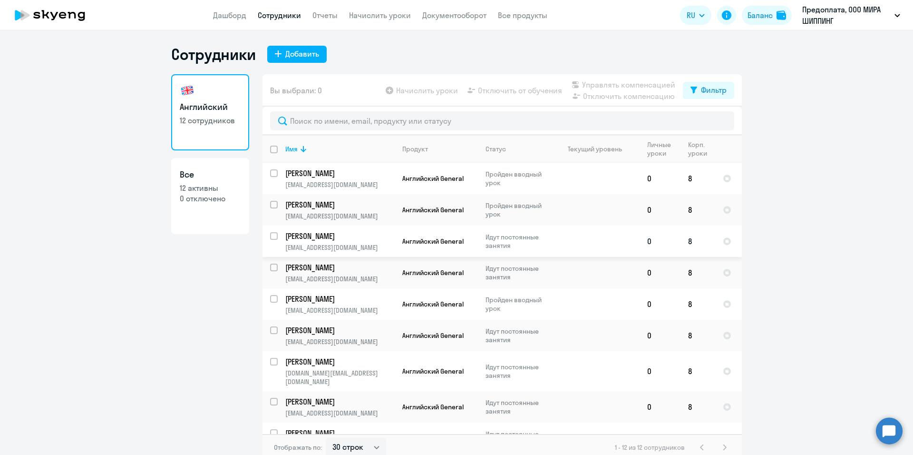
scroll to position [106, 0]
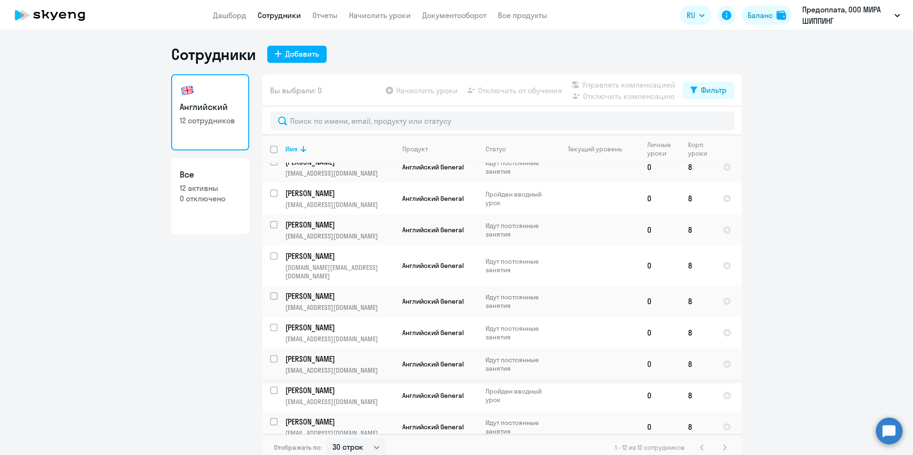
click at [546, 355] on p "Идут постоянные занятия" at bounding box center [518, 363] width 65 height 17
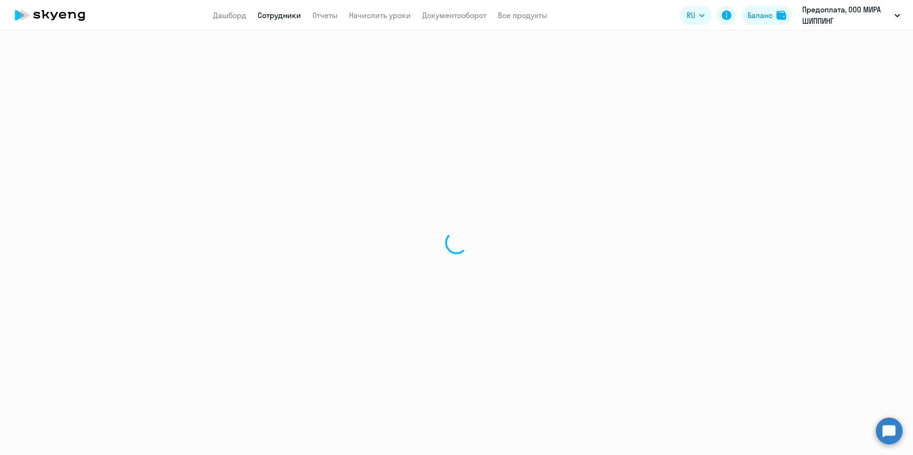
select select "english"
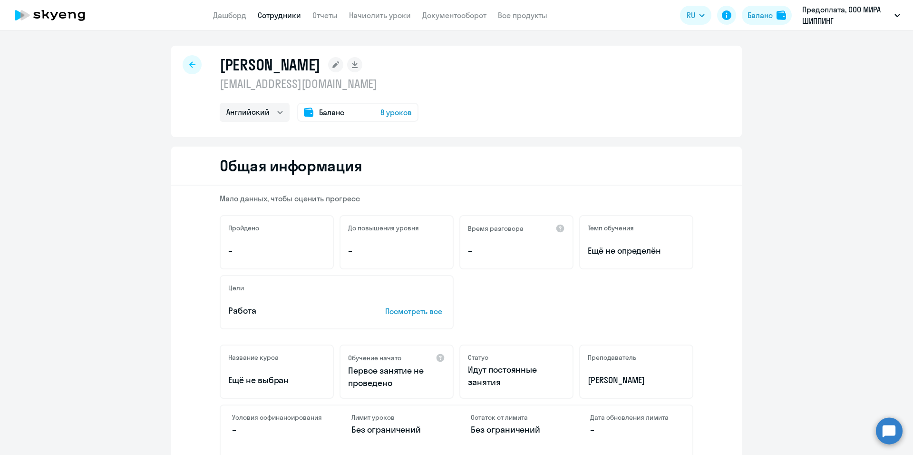
click at [189, 67] on icon at bounding box center [192, 64] width 6 height 7
select select "30"
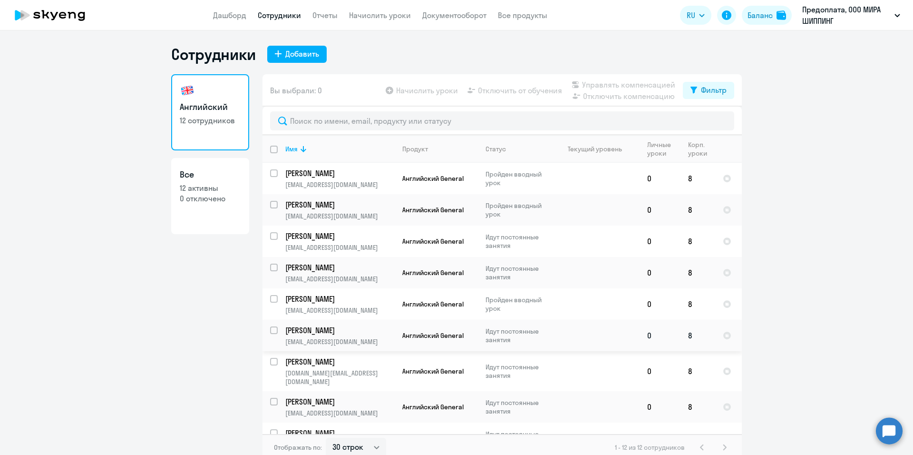
scroll to position [48, 0]
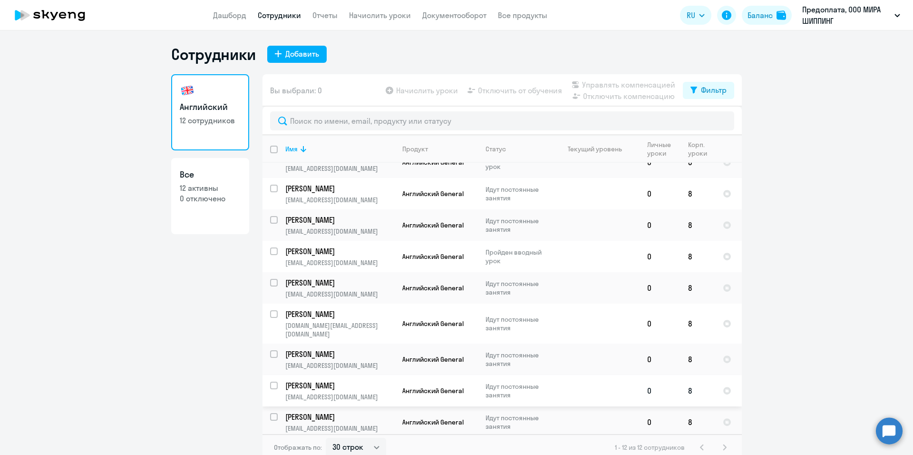
click at [586, 382] on td at bounding box center [595, 390] width 88 height 31
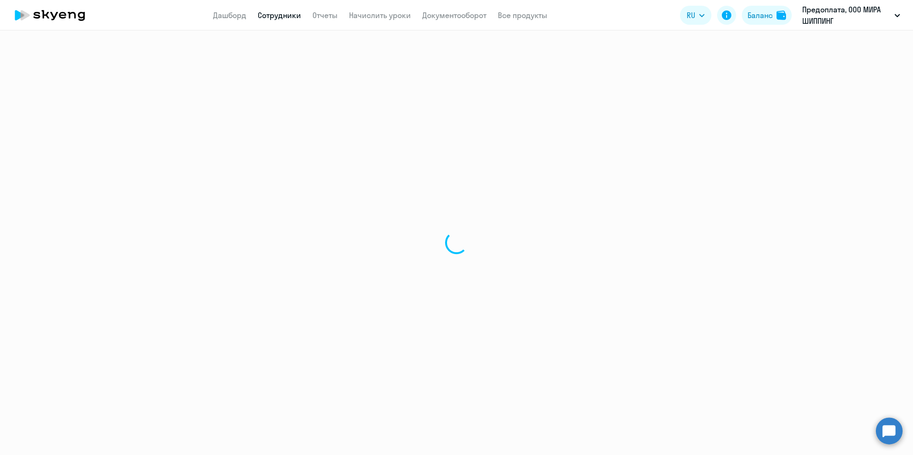
select select "english"
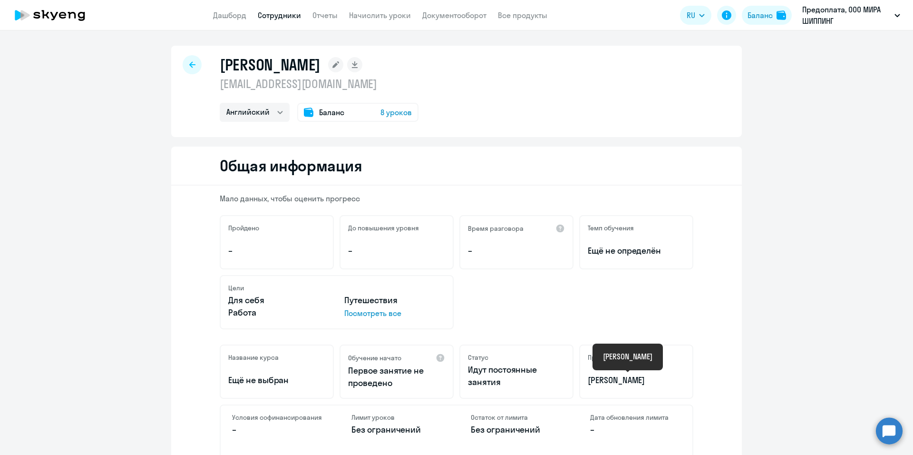
scroll to position [95, 0]
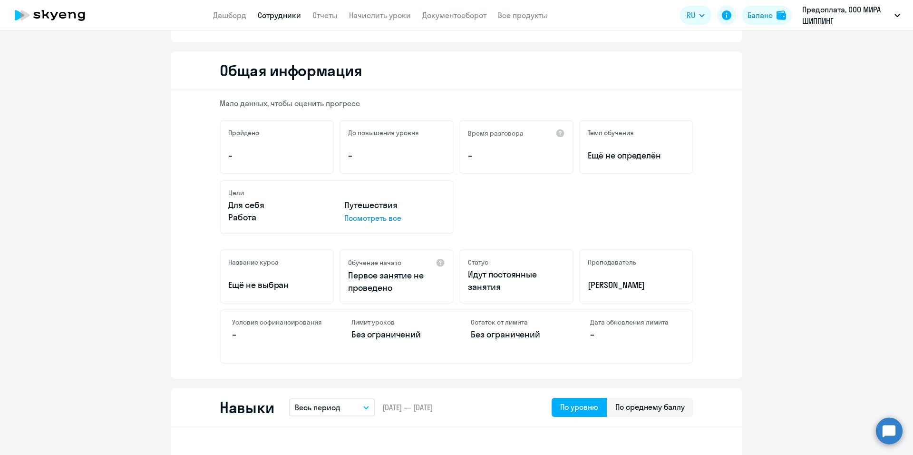
select select "30"
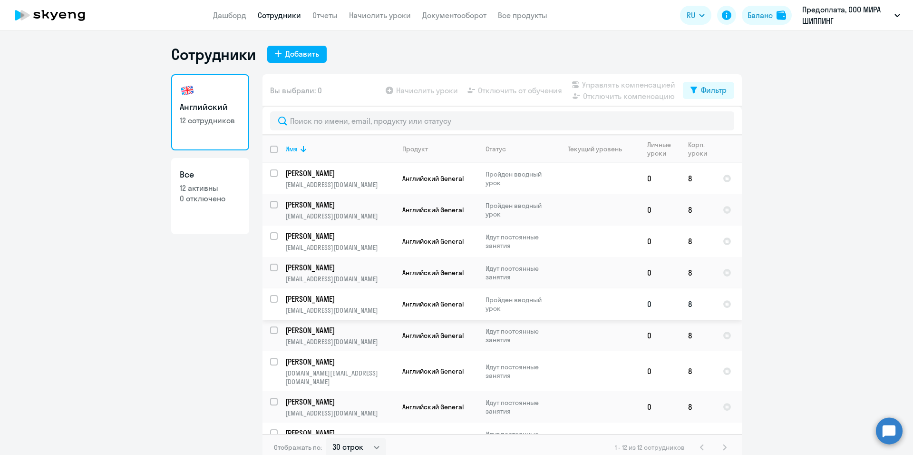
scroll to position [106, 0]
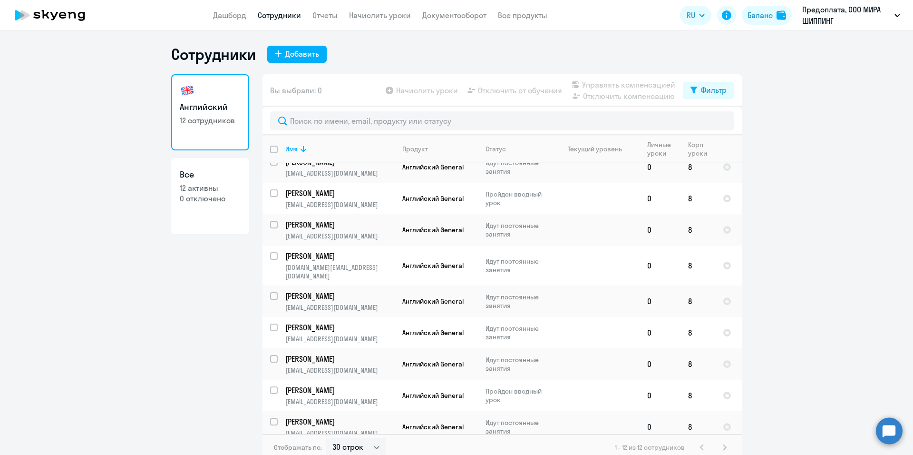
click at [506, 419] on p "Идут постоянные занятия" at bounding box center [518, 426] width 65 height 17
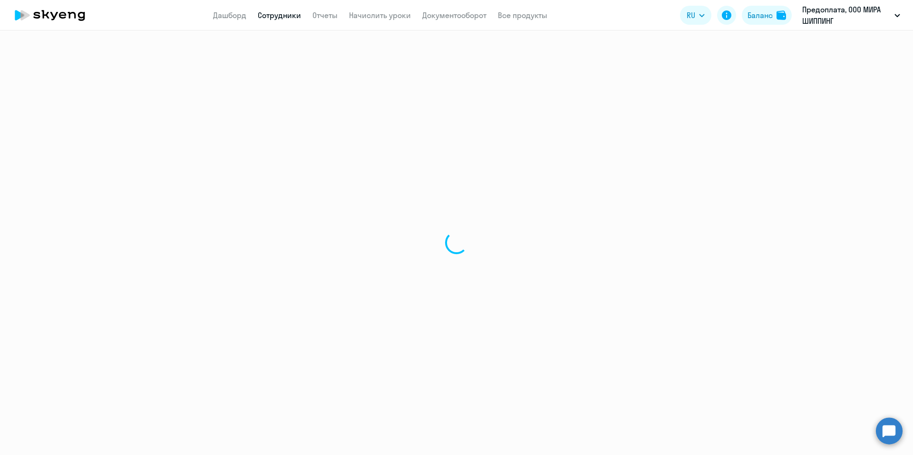
select select "english"
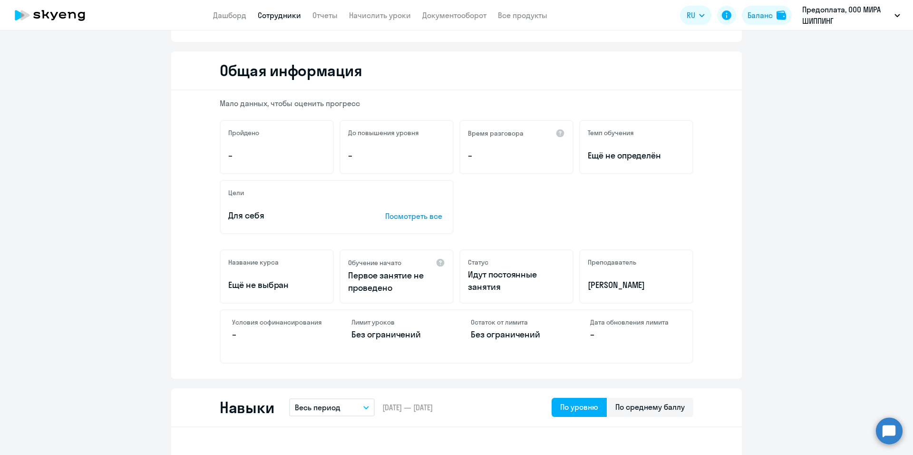
scroll to position [190, 0]
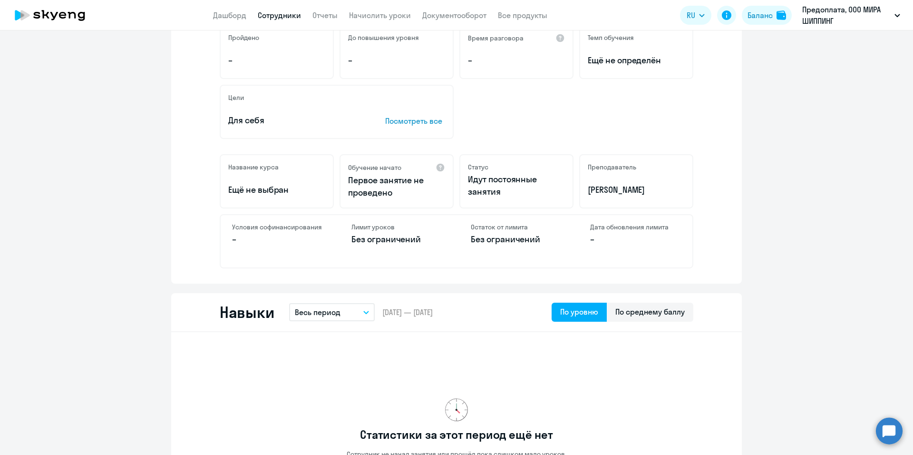
click at [405, 122] on p "Посмотреть все" at bounding box center [415, 120] width 60 height 11
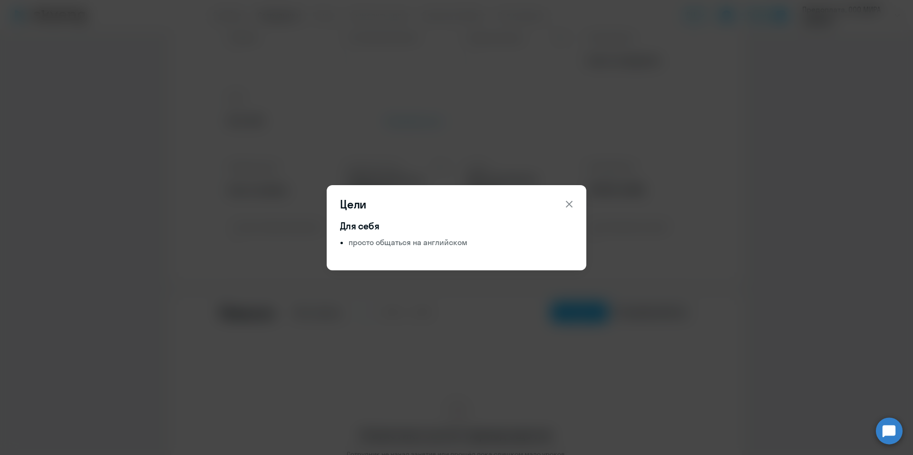
click at [571, 202] on icon at bounding box center [569, 203] width 7 height 7
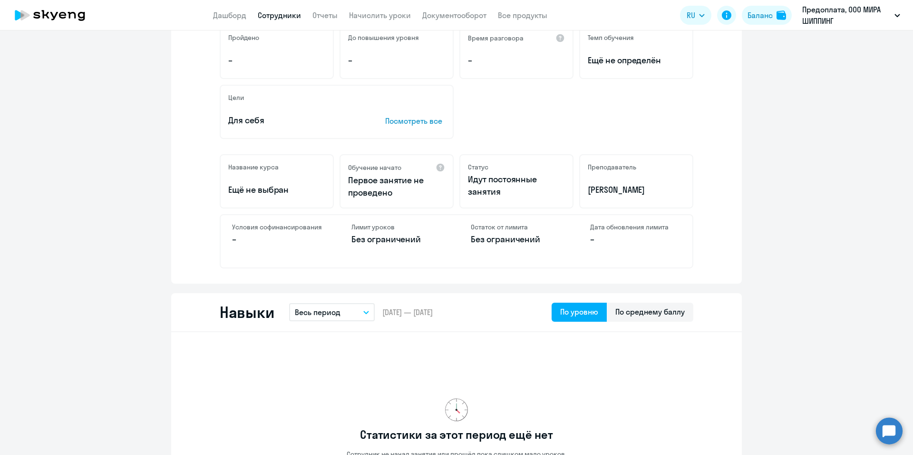
scroll to position [95, 0]
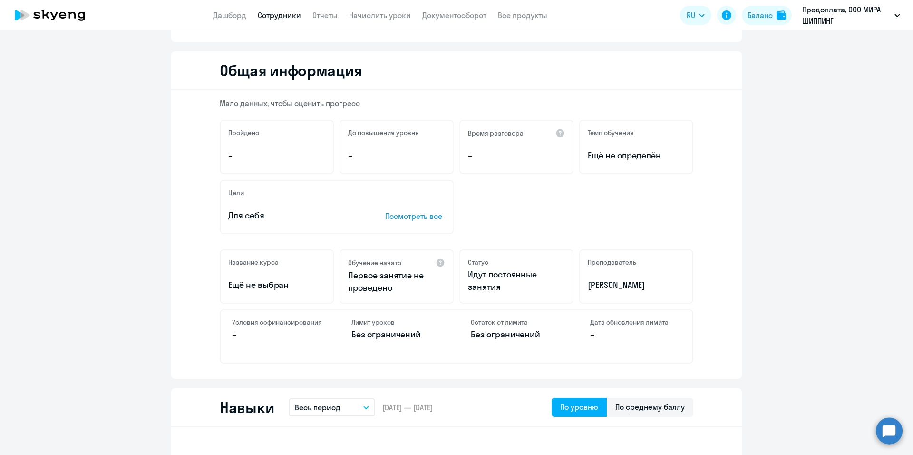
click at [557, 84] on div "Общая информация" at bounding box center [456, 70] width 571 height 39
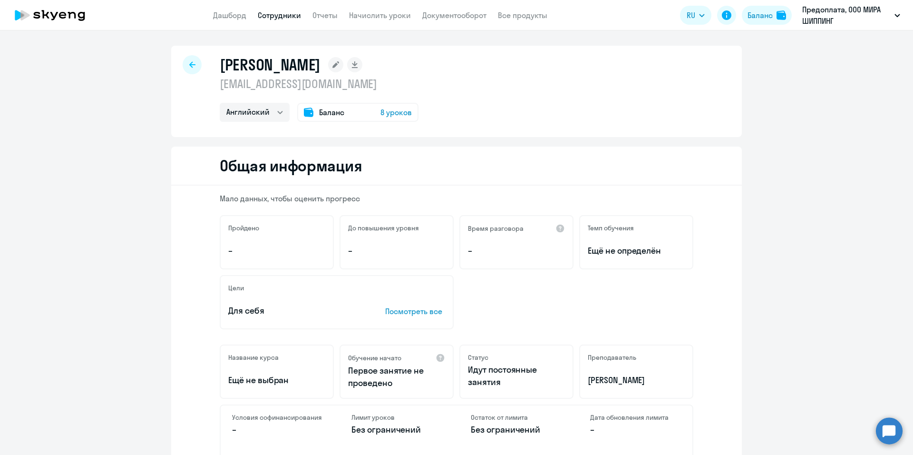
click at [191, 61] on icon at bounding box center [192, 64] width 6 height 7
select select "30"
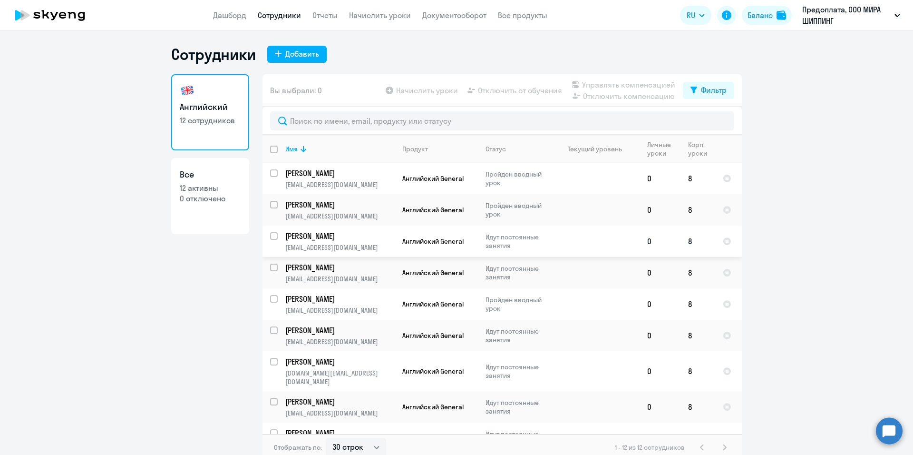
scroll to position [106, 0]
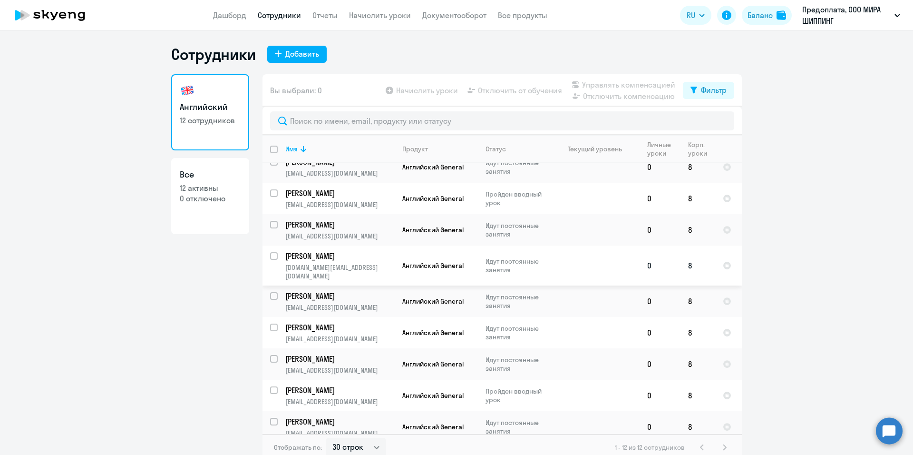
click at [534, 257] on p "Идут постоянные занятия" at bounding box center [518, 265] width 65 height 17
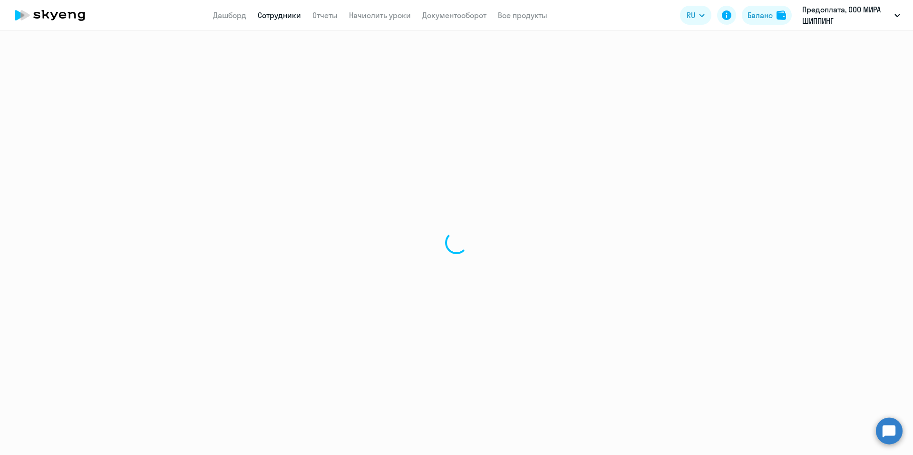
select select "english"
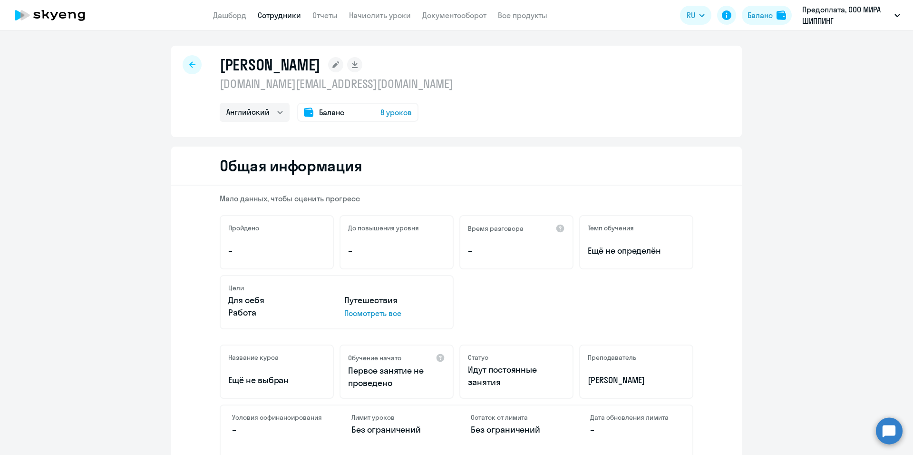
click at [189, 65] on icon at bounding box center [192, 64] width 6 height 6
select select "30"
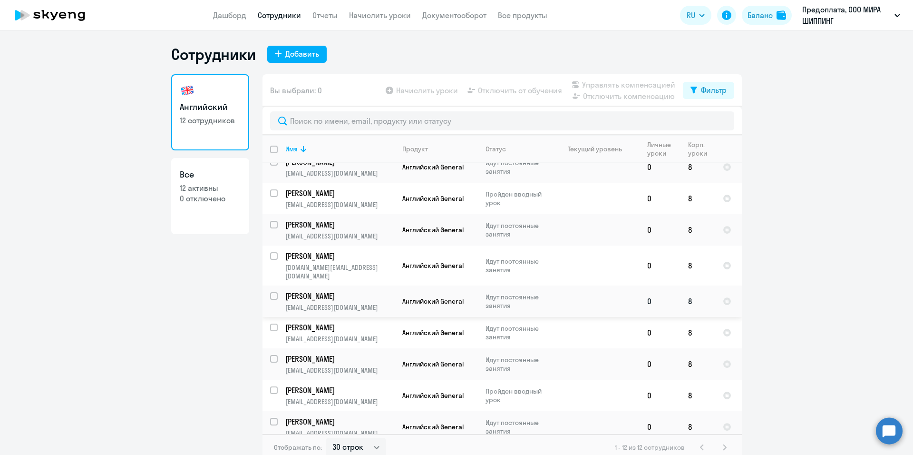
scroll to position [6, 0]
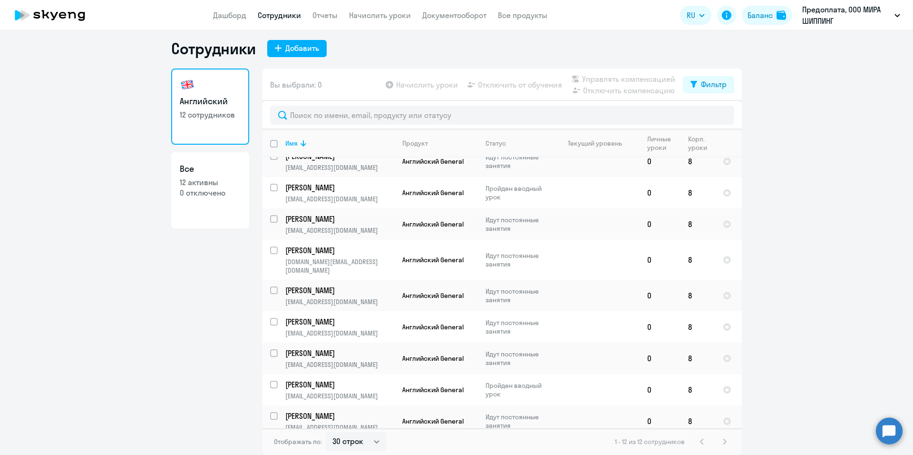
click at [824, 365] on ng-component "Сотрудники Добавить Английский 12 сотрудников Все 12 активны 0 отключено Вы выб…" at bounding box center [456, 247] width 913 height 416
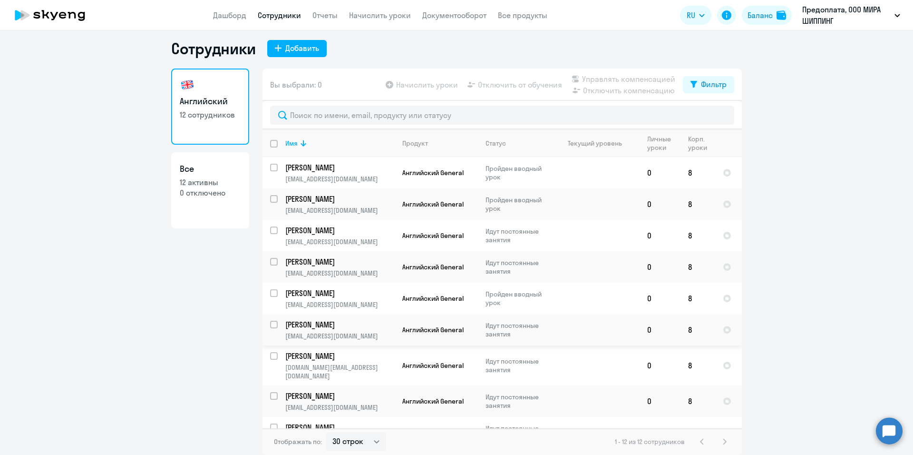
scroll to position [106, 0]
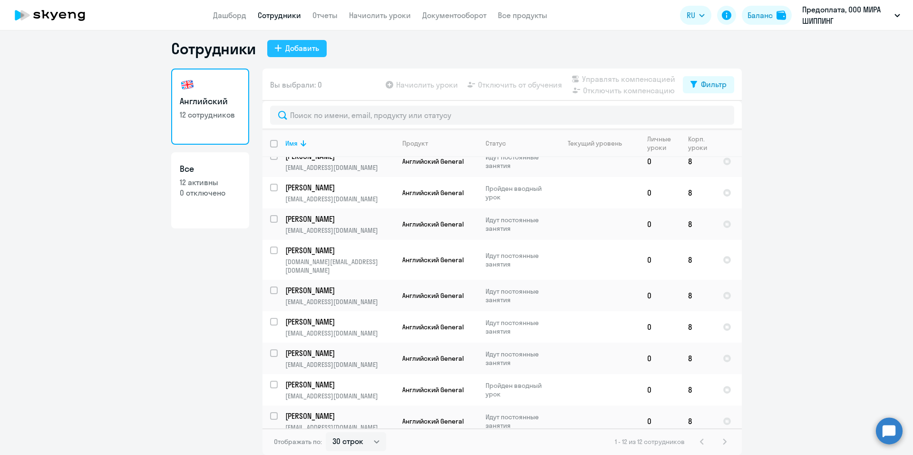
click at [298, 49] on div "Добавить" at bounding box center [302, 47] width 34 height 11
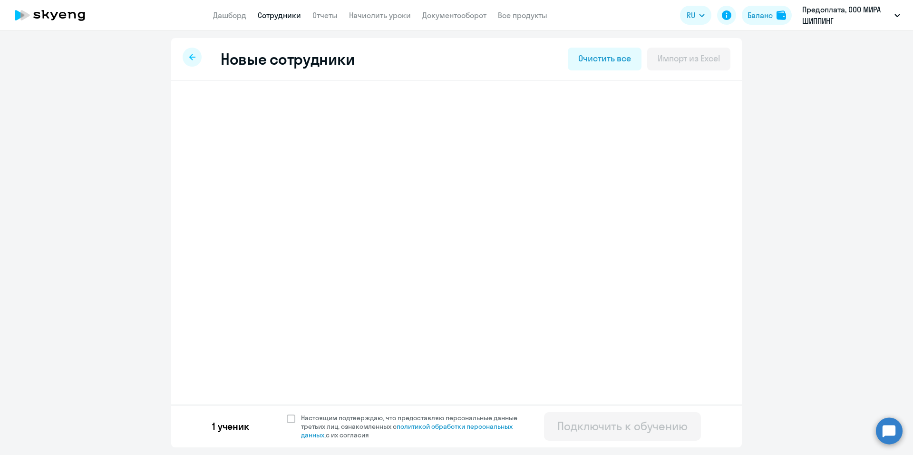
select select "english_adult_not_native_speaker"
select select "3"
click at [295, 109] on h3 "[PERSON_NAME]" at bounding box center [257, 107] width 75 height 15
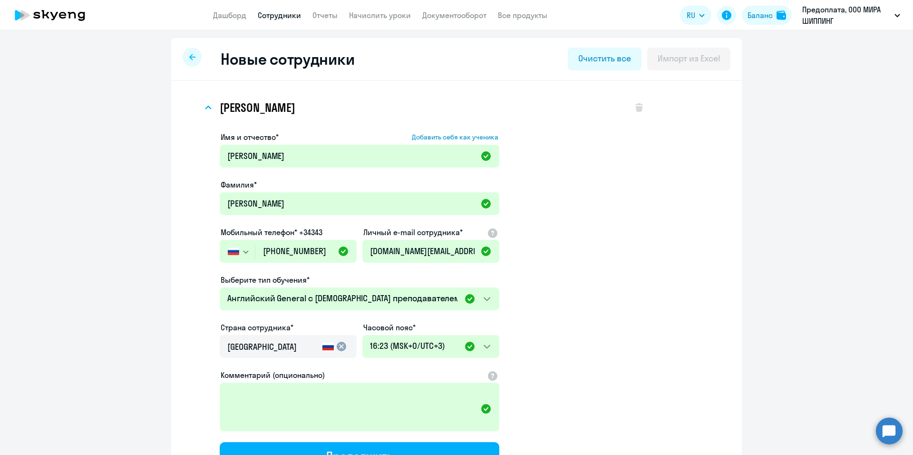
click at [186, 60] on div at bounding box center [192, 57] width 19 height 19
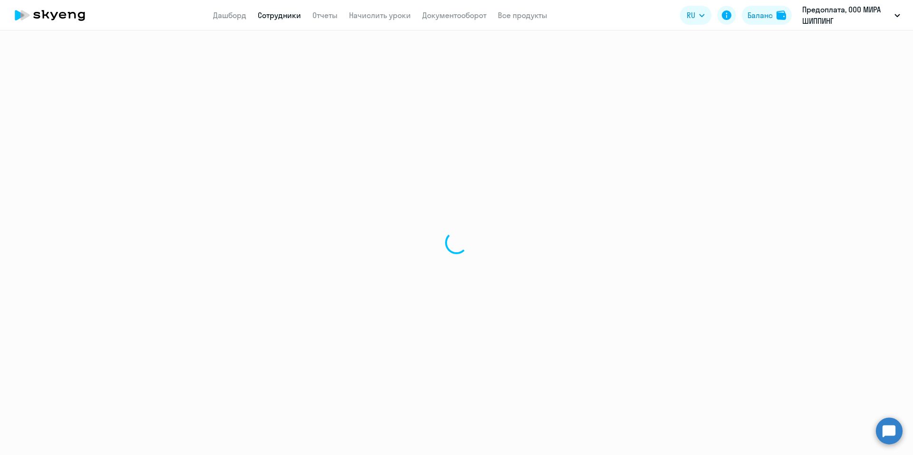
select select "30"
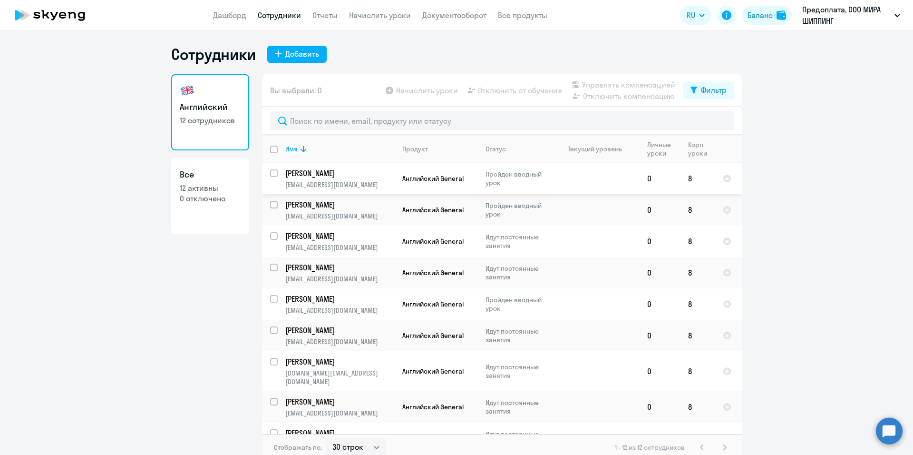
click at [273, 172] on input "select row 42358059" at bounding box center [279, 178] width 19 height 19
checkbox input "true"
click at [272, 201] on input "select row 42358095" at bounding box center [279, 210] width 19 height 19
checkbox input "true"
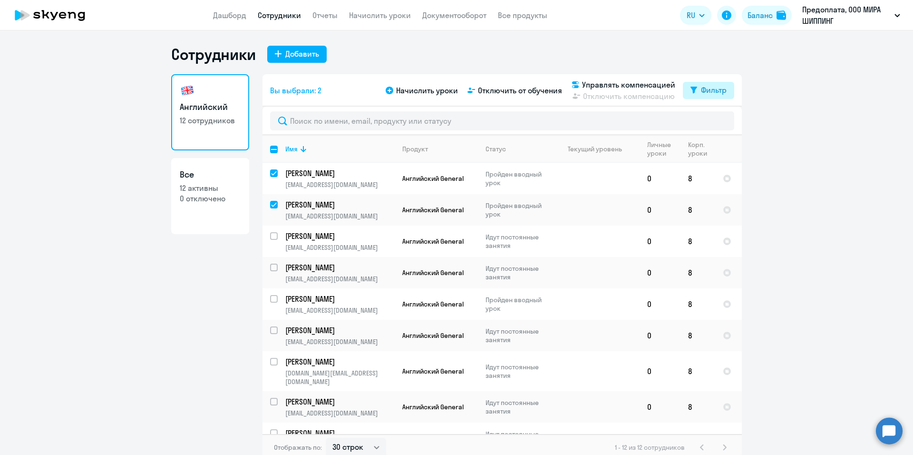
click at [706, 89] on div "Фильтр" at bounding box center [714, 89] width 26 height 11
click at [791, 155] on ng-component "Сотрудники Добавить Английский 12 сотрудников Все 12 активны 0 отключено Вы выб…" at bounding box center [456, 253] width 913 height 416
click at [273, 148] on input "deselect all" at bounding box center [279, 155] width 19 height 19
checkbox input "true"
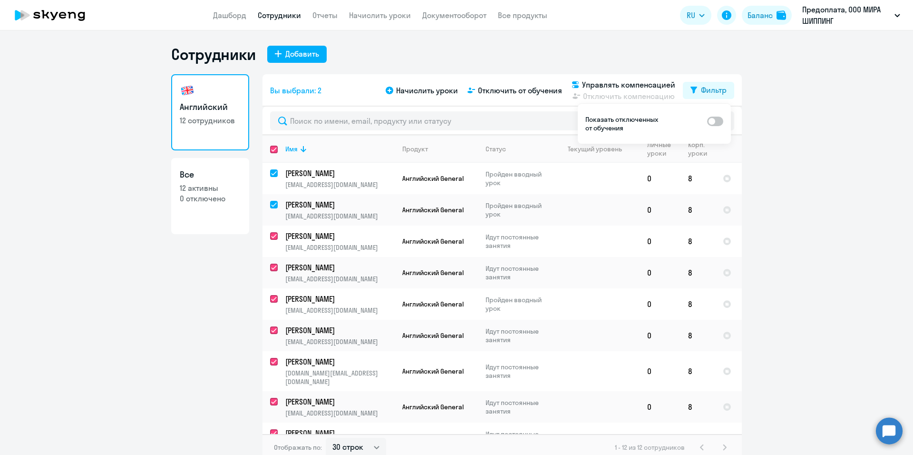
checkbox input "true"
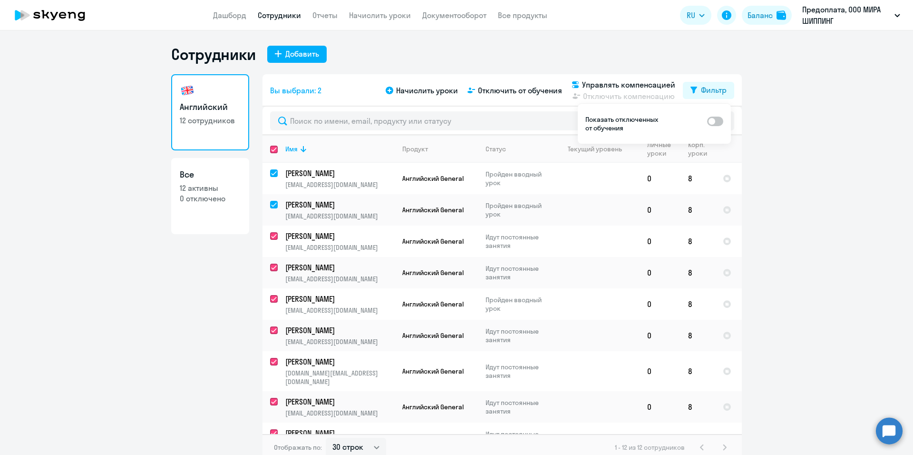
checkbox input "true"
click at [270, 150] on input "select all" at bounding box center [279, 155] width 19 height 19
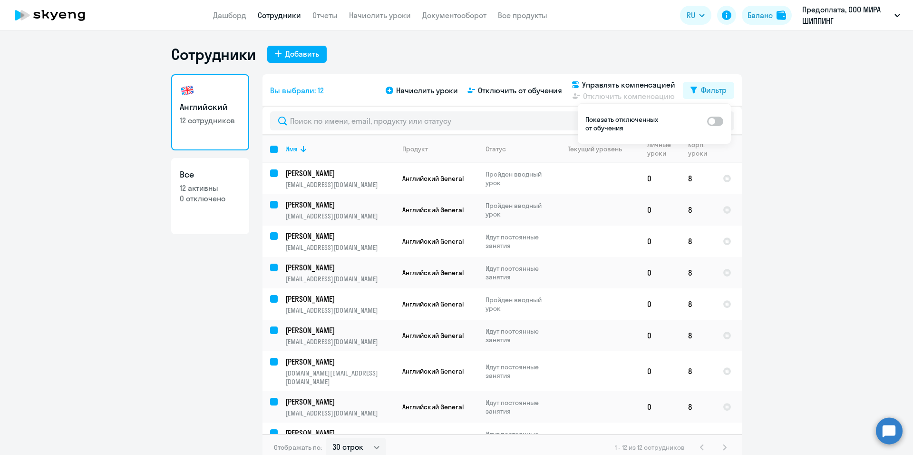
checkbox input "false"
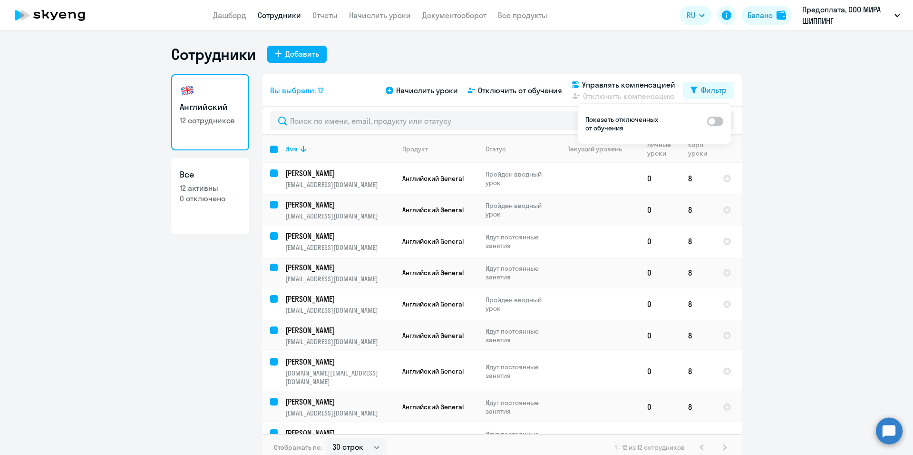
checkbox input "false"
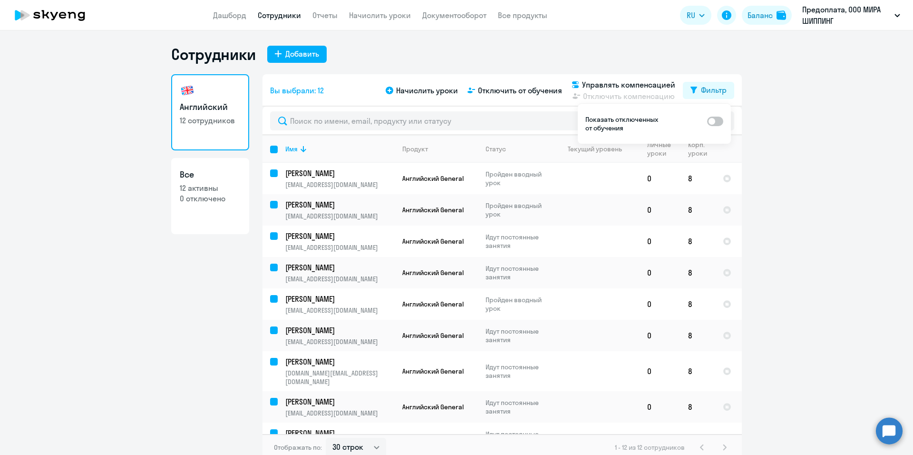
checkbox input "false"
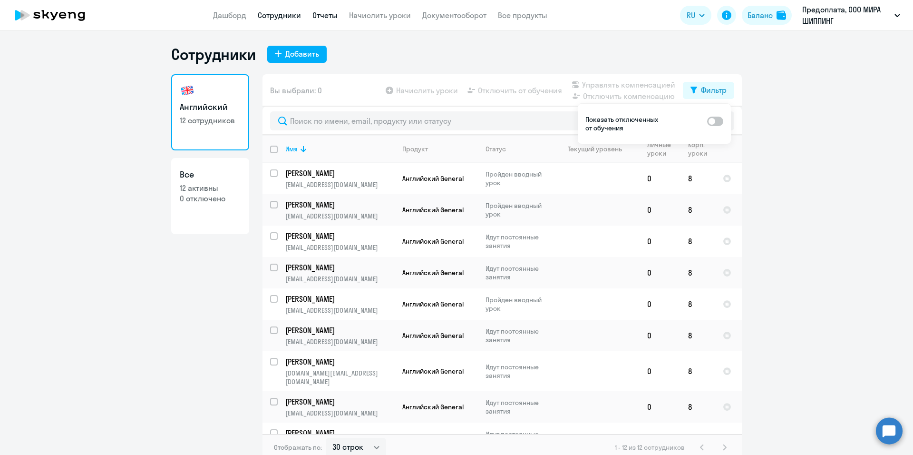
click at [327, 14] on link "Отчеты" at bounding box center [325, 15] width 25 height 10
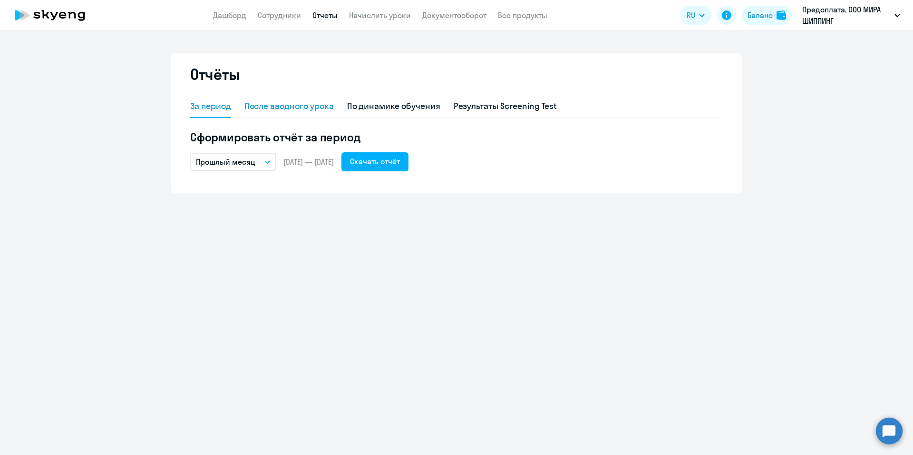
click at [310, 109] on div "После вводного урока" at bounding box center [289, 106] width 89 height 12
select select "10"
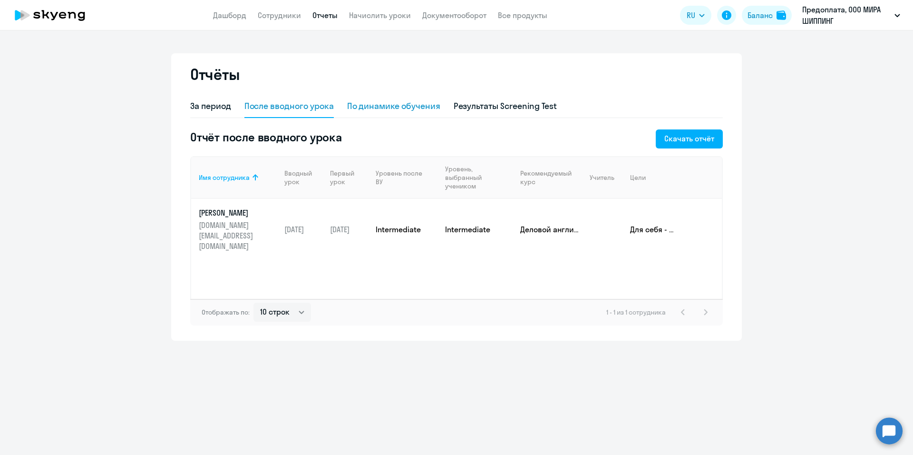
click at [420, 106] on div "По динамике обучения" at bounding box center [393, 106] width 93 height 12
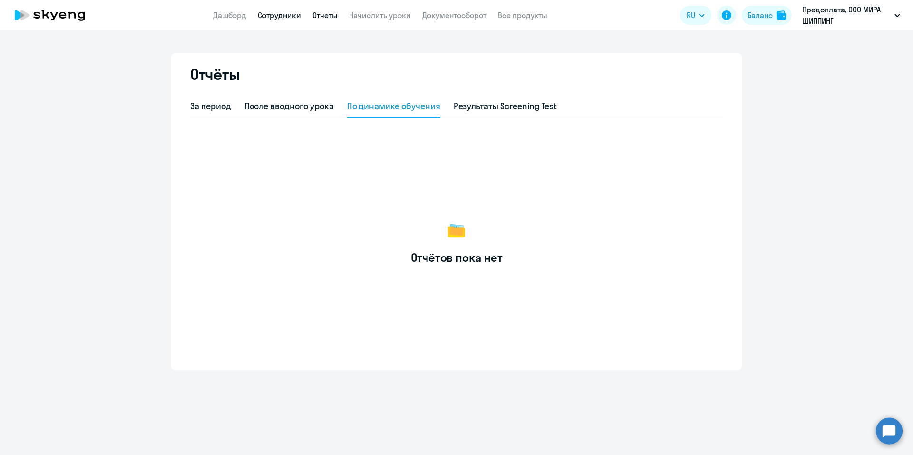
click at [283, 17] on link "Сотрудники" at bounding box center [279, 15] width 43 height 10
select select "30"
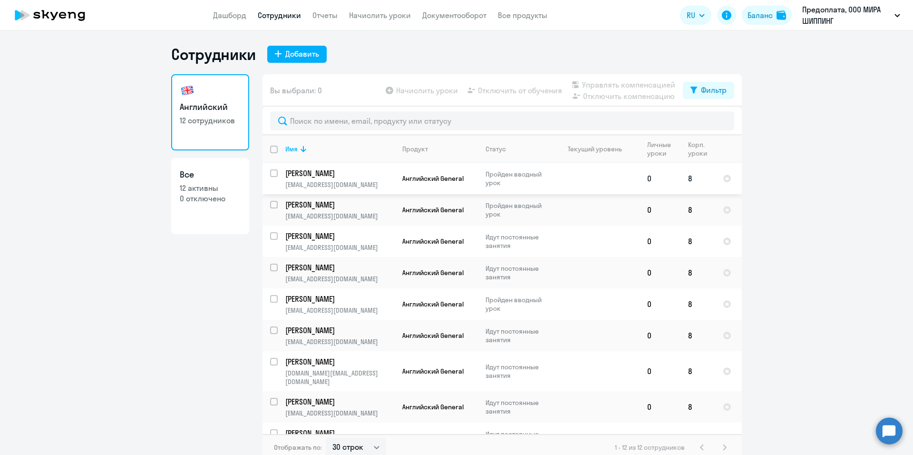
click at [342, 172] on p "[PERSON_NAME]" at bounding box center [339, 173] width 108 height 10
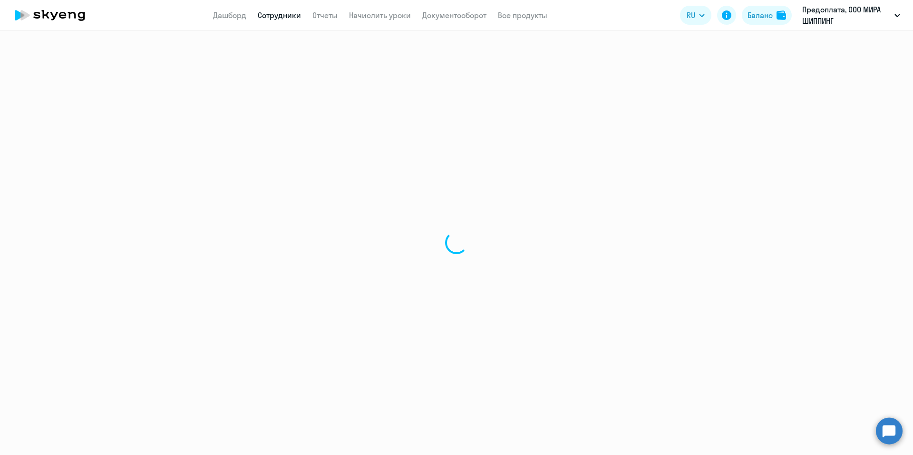
select select "english"
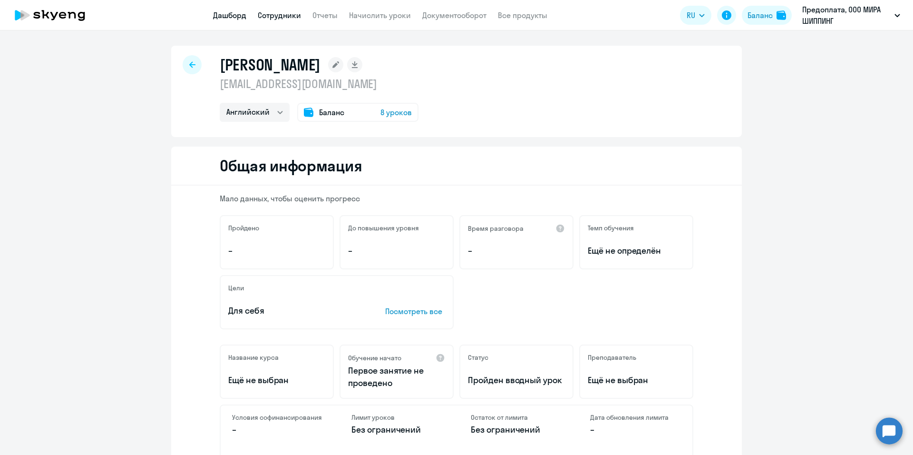
click at [238, 18] on link "Дашборд" at bounding box center [229, 15] width 33 height 10
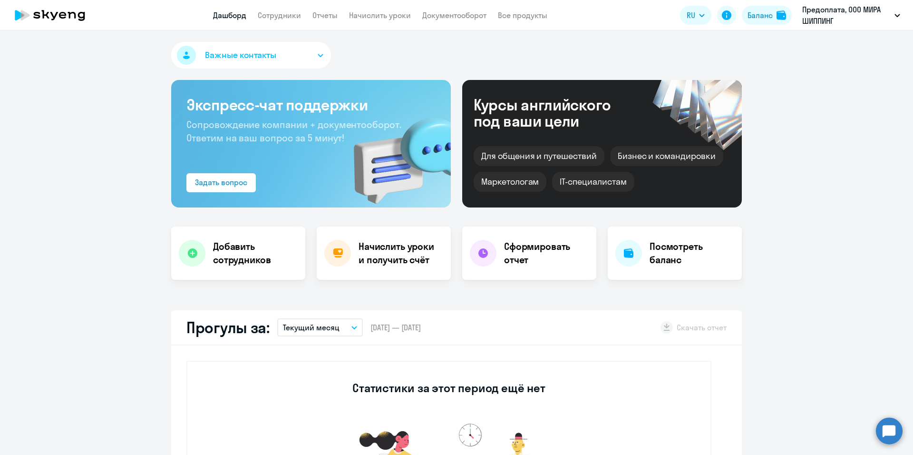
select select "30"
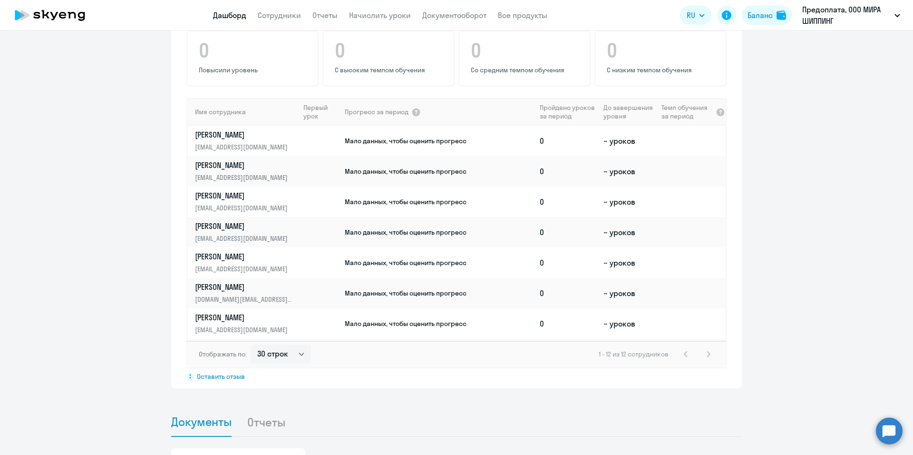
scroll to position [143, 0]
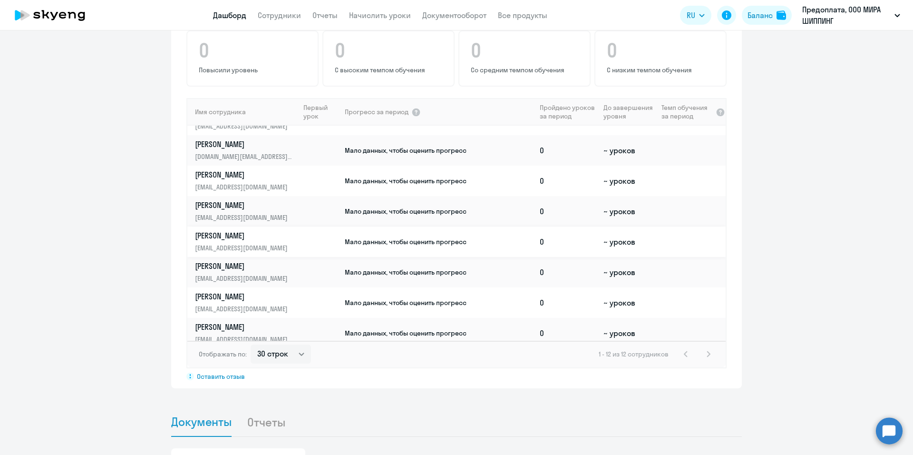
click at [369, 245] on span "Мало данных, чтобы оценить прогресс" at bounding box center [406, 241] width 122 height 9
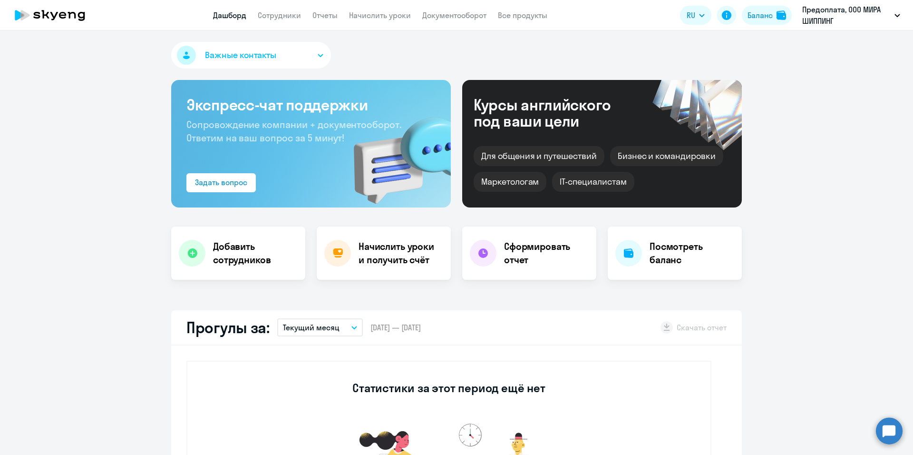
select select "english"
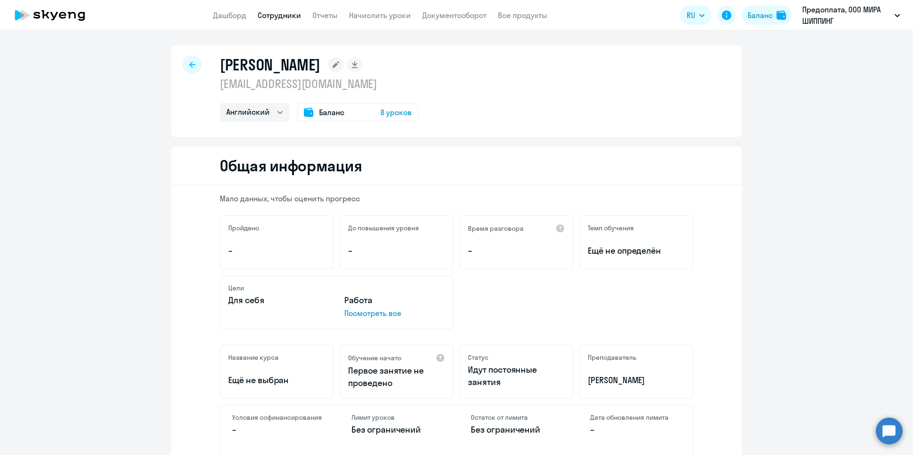
click at [339, 65] on icon at bounding box center [336, 64] width 7 height 7
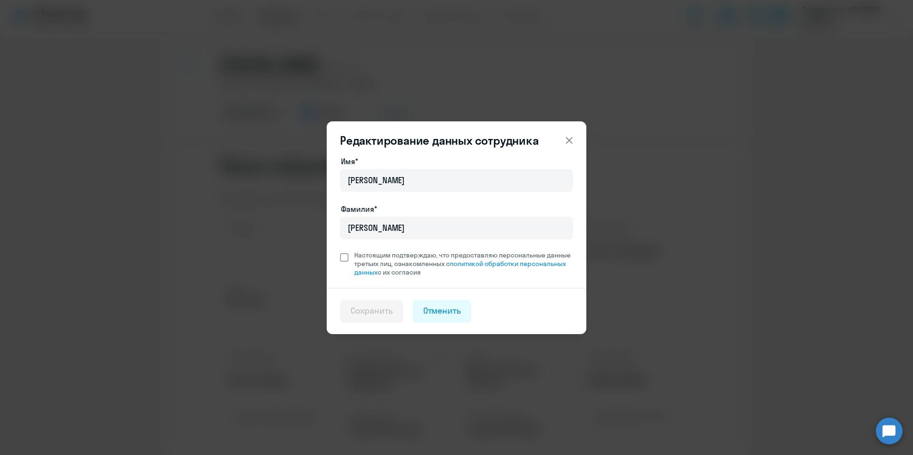
click at [343, 256] on span at bounding box center [344, 257] width 9 height 9
click at [340, 251] on input "Настоящим подтверждаю, что предоставляю персональные данные третьих лиц, ознако…" at bounding box center [340, 250] width 0 height 0
checkbox input "true"
click at [372, 313] on div "Сохранить" at bounding box center [372, 310] width 42 height 12
select select "english"
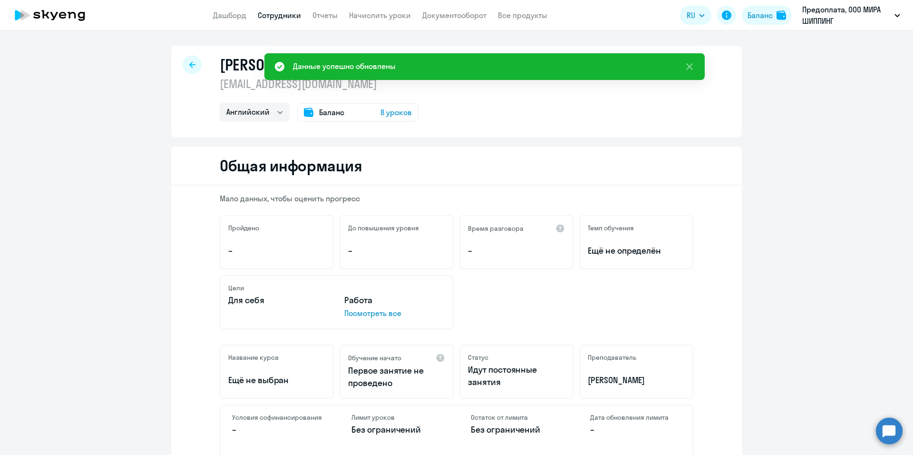
click at [189, 63] on icon at bounding box center [192, 64] width 6 height 7
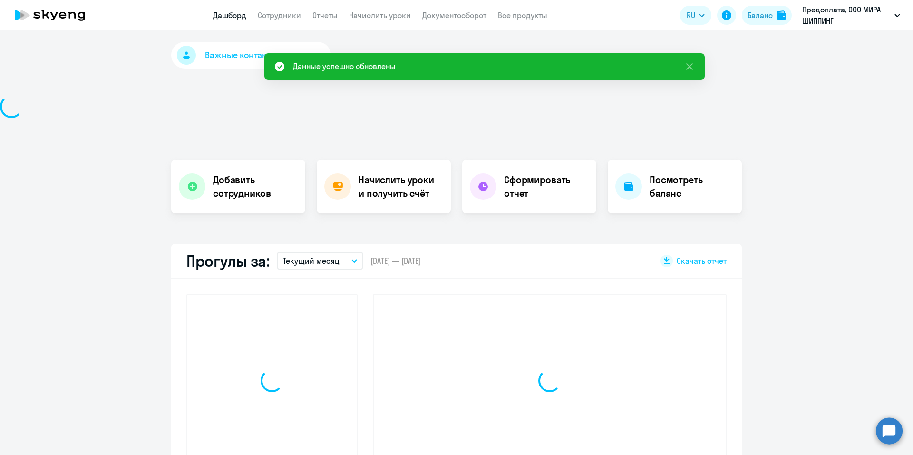
select select "30"
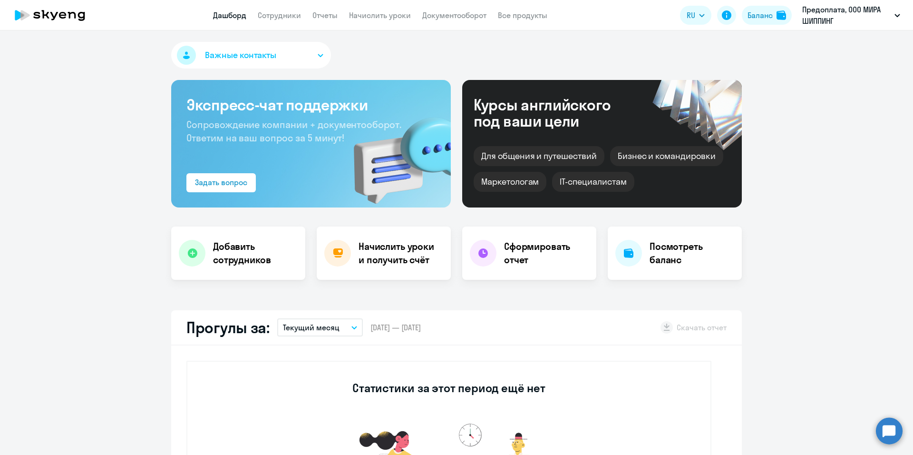
click at [273, 10] on app-menu-item-link "Сотрудники" at bounding box center [279, 16] width 43 height 12
click at [274, 15] on link "Сотрудники" at bounding box center [279, 15] width 43 height 10
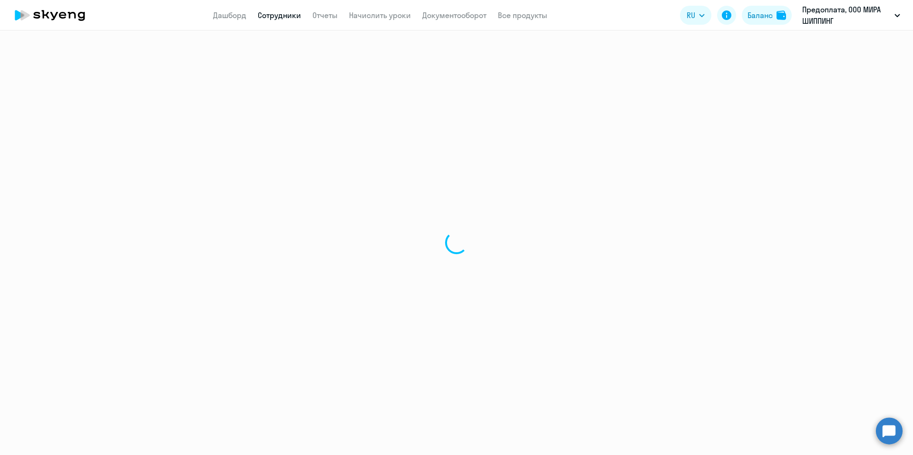
select select "30"
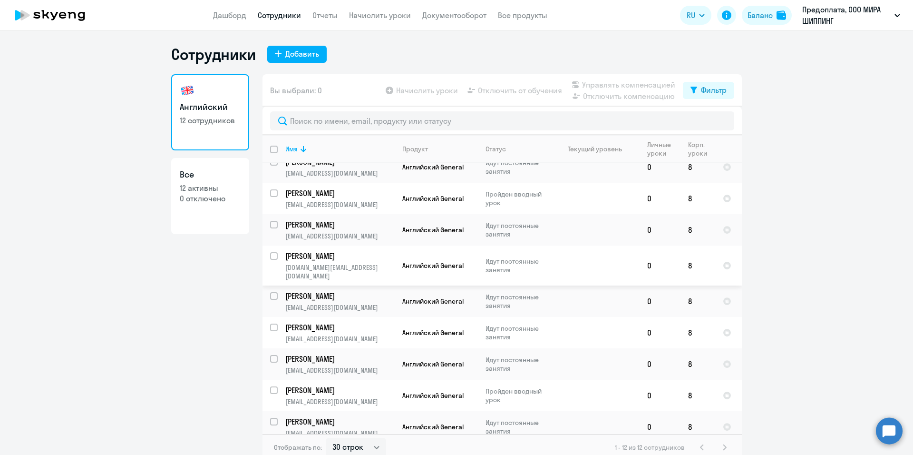
scroll to position [6, 0]
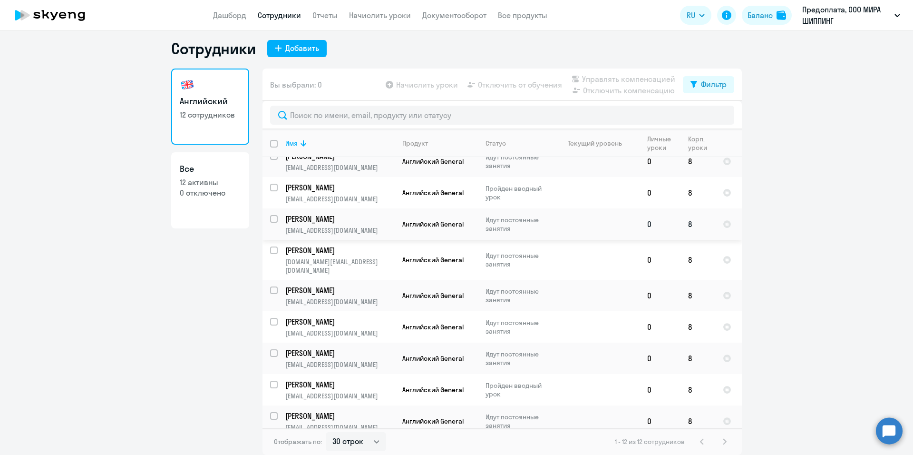
click at [500, 223] on p "Идут постоянные занятия" at bounding box center [518, 223] width 65 height 17
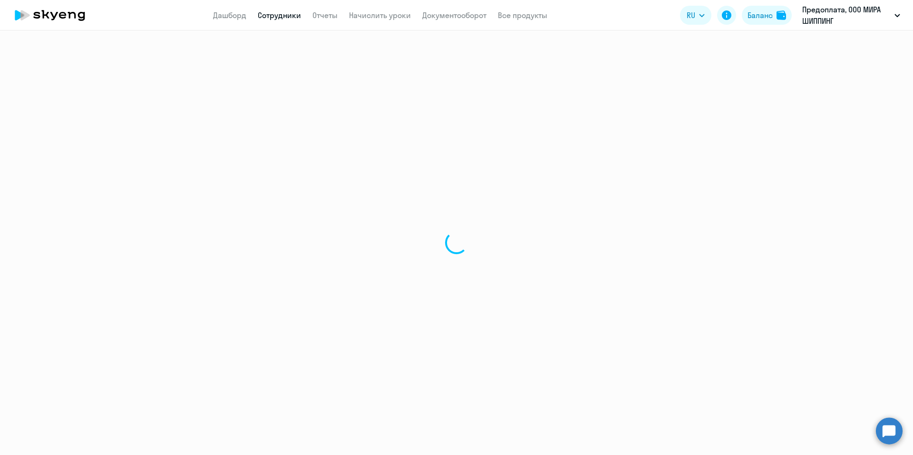
select select "english"
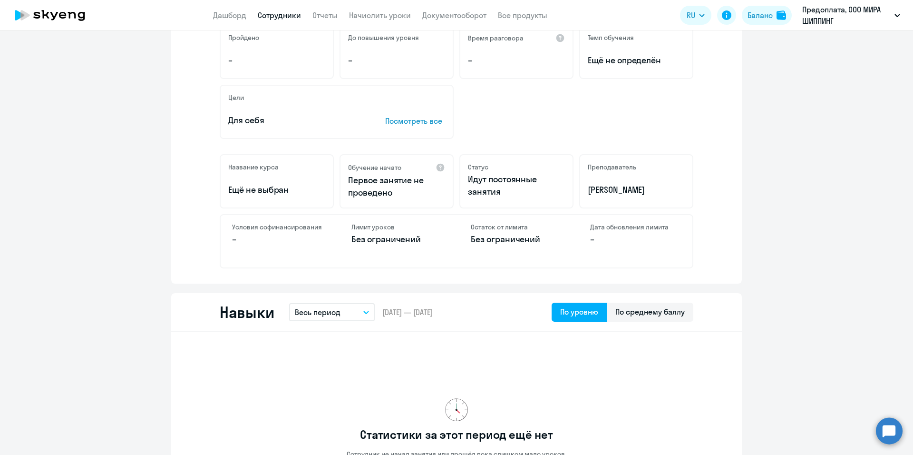
scroll to position [333, 0]
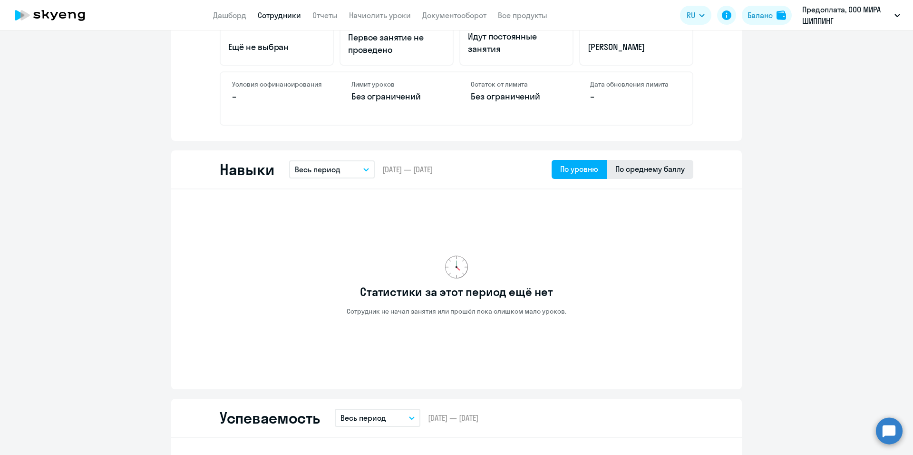
click at [644, 168] on div "По среднему баллу" at bounding box center [650, 168] width 69 height 11
click at [574, 175] on div "По уровню" at bounding box center [579, 169] width 55 height 19
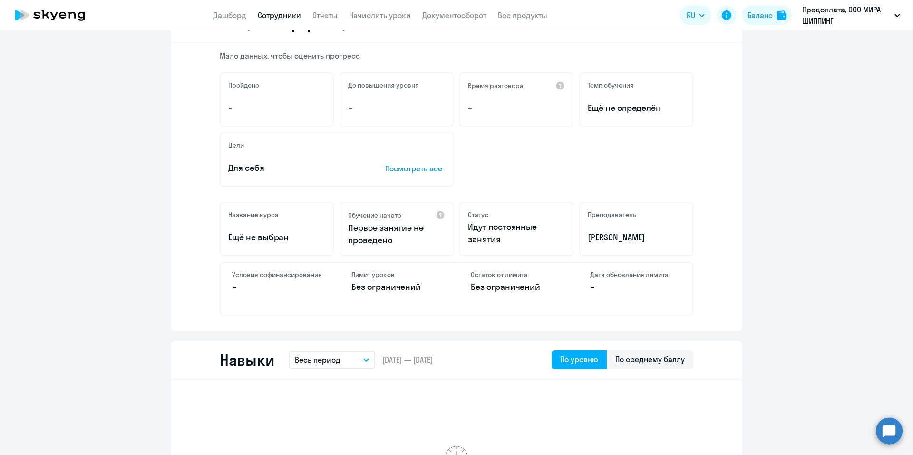
scroll to position [0, 0]
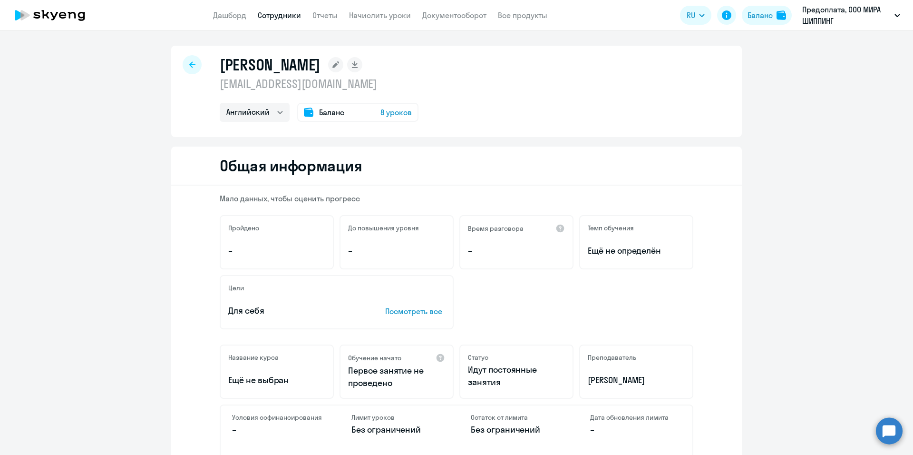
click at [189, 65] on icon at bounding box center [192, 64] width 6 height 7
select select "30"
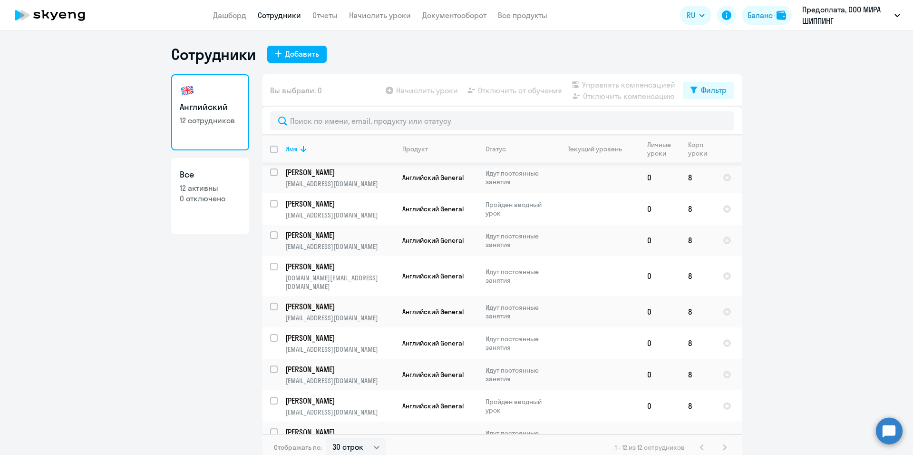
scroll to position [106, 0]
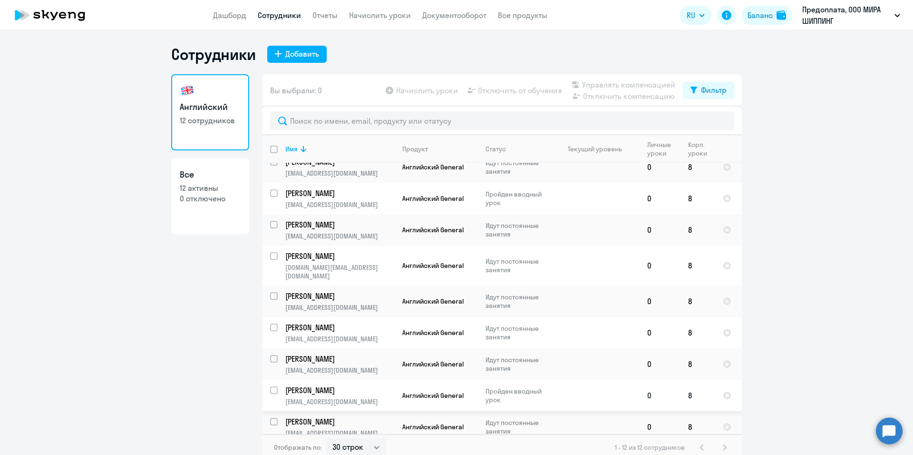
click at [582, 387] on td at bounding box center [595, 395] width 88 height 31
select select "english"
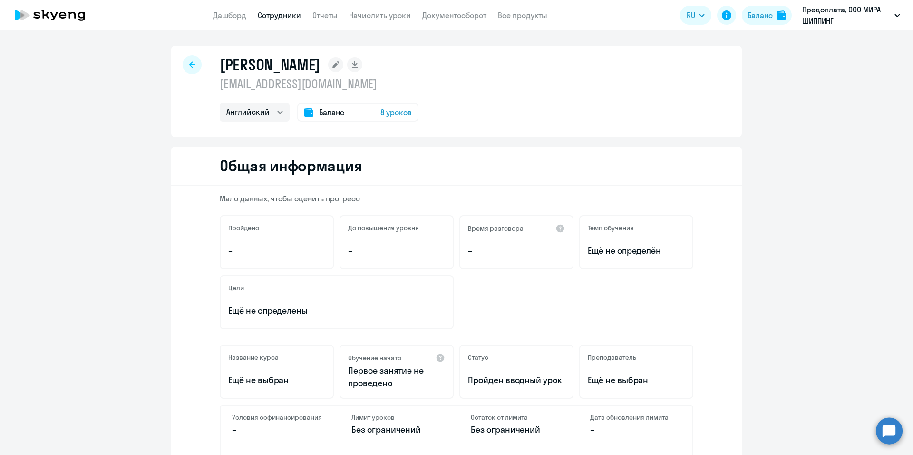
click at [177, 64] on div "[PERSON_NAME] [EMAIL_ADDRESS][DOMAIN_NAME] Английский Баланс 8 уроков" at bounding box center [456, 91] width 571 height 91
click at [189, 65] on icon at bounding box center [192, 64] width 6 height 7
select select "30"
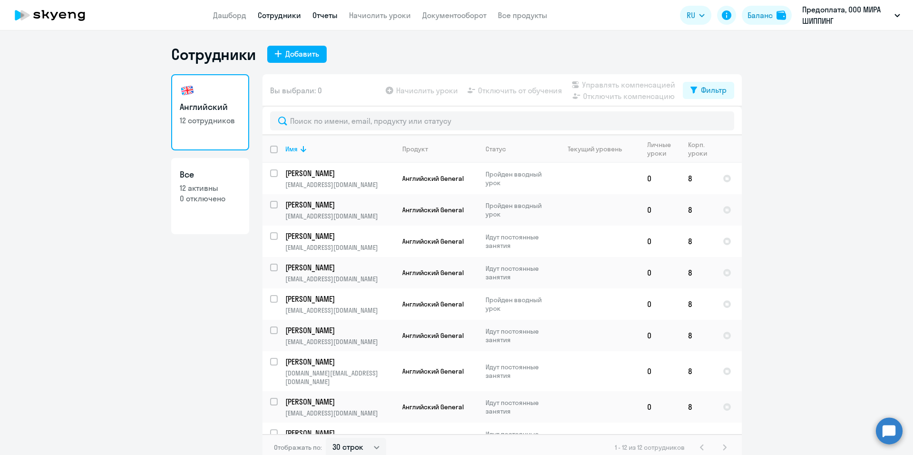
click at [326, 18] on link "Отчеты" at bounding box center [325, 15] width 25 height 10
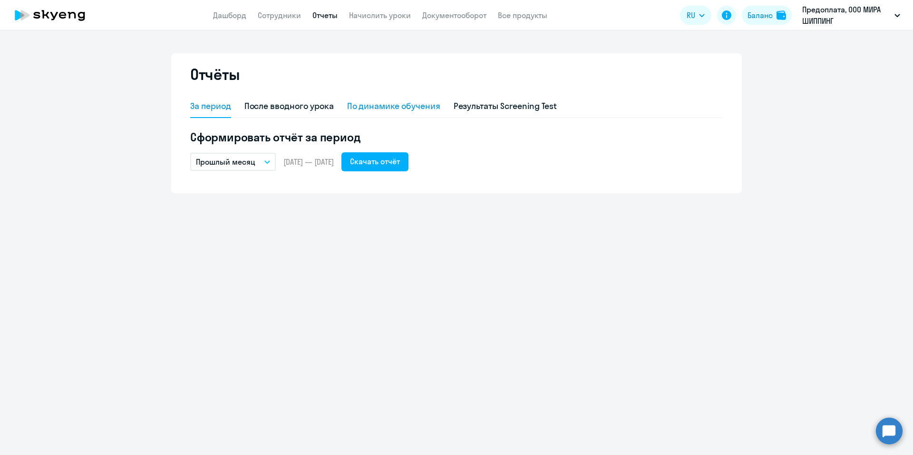
click at [368, 105] on div "По динамике обучения" at bounding box center [393, 106] width 93 height 12
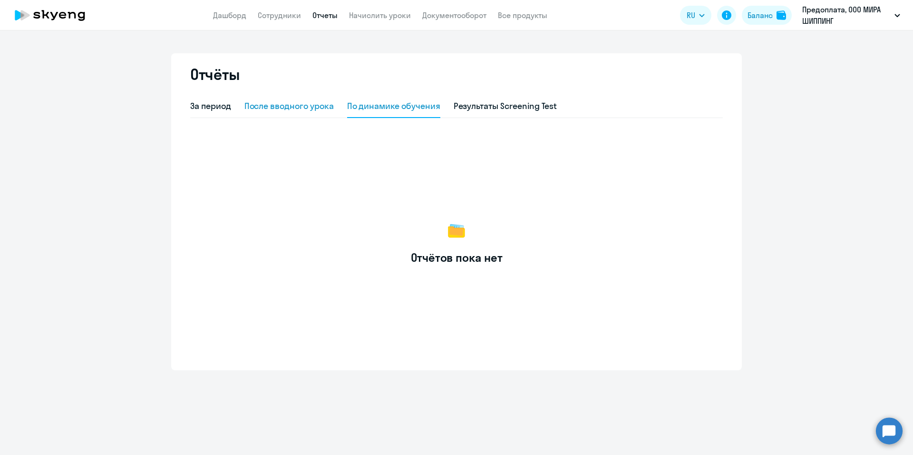
click at [306, 105] on div "После вводного урока" at bounding box center [289, 106] width 89 height 12
select select "10"
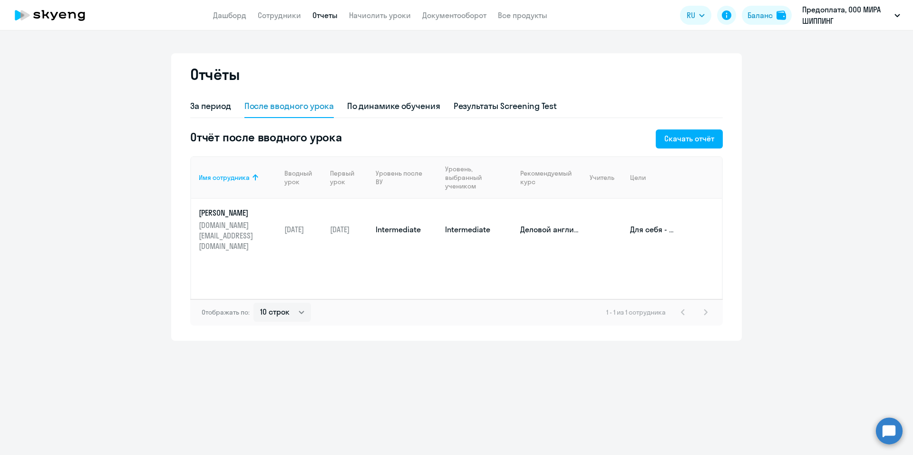
drag, startPoint x: 439, startPoint y: 220, endPoint x: 489, endPoint y: 220, distance: 49.9
click at [489, 220] on td "Intermediate" at bounding box center [475, 229] width 75 height 61
click at [548, 224] on p "Деловой английский" at bounding box center [551, 229] width 62 height 10
click at [205, 102] on div "За период" at bounding box center [210, 106] width 41 height 12
